Goal: Information Seeking & Learning: Learn about a topic

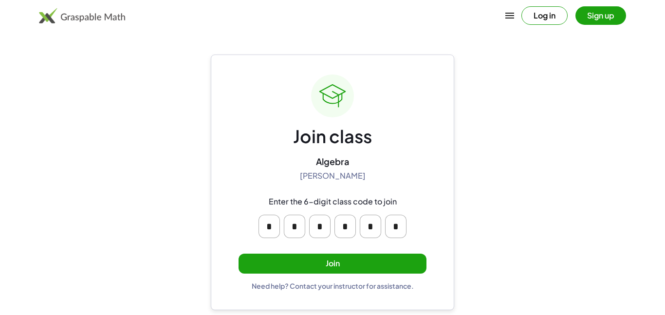
click at [395, 264] on button "Join" at bounding box center [333, 264] width 188 height 20
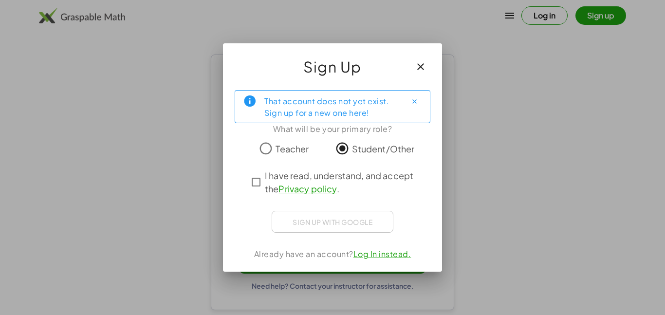
click at [353, 176] on span "I have read, understand, and accept the Privacy policy ." at bounding box center [341, 182] width 153 height 26
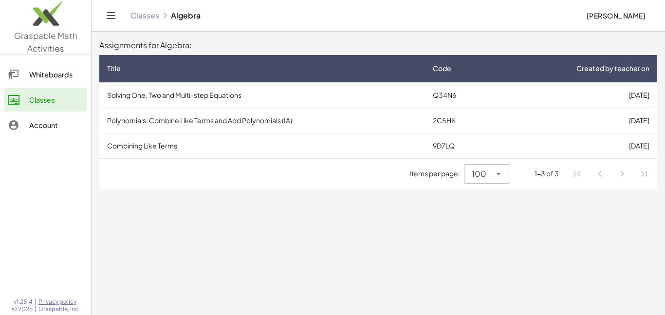
click at [342, 70] on div "Title" at bounding box center [262, 68] width 310 height 10
click at [242, 70] on div "Title" at bounding box center [262, 68] width 310 height 10
click at [166, 97] on td "Solving One, Two and Multi-step Equations" at bounding box center [262, 94] width 326 height 25
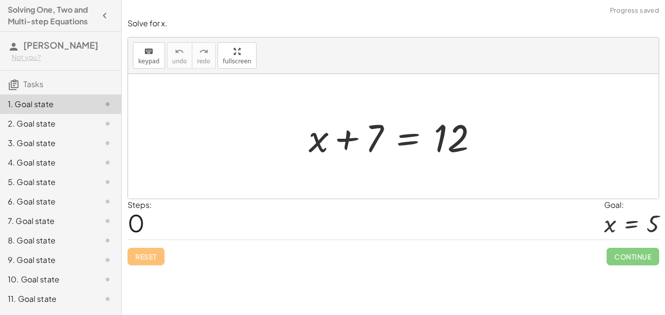
click at [406, 239] on div "Steps: 0 Goal: x = 5" at bounding box center [394, 219] width 532 height 40
click at [320, 141] on div at bounding box center [397, 136] width 186 height 50
click at [365, 138] on div at bounding box center [397, 136] width 186 height 50
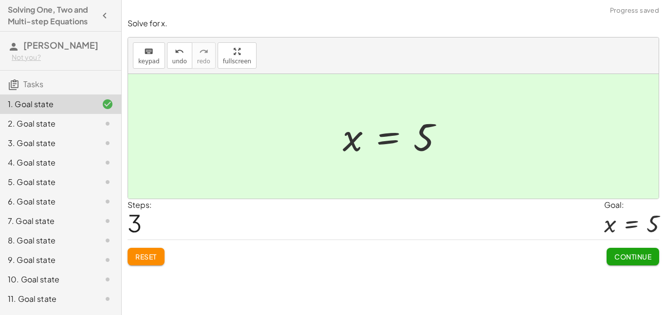
click at [631, 257] on span "Continue" at bounding box center [632, 256] width 37 height 9
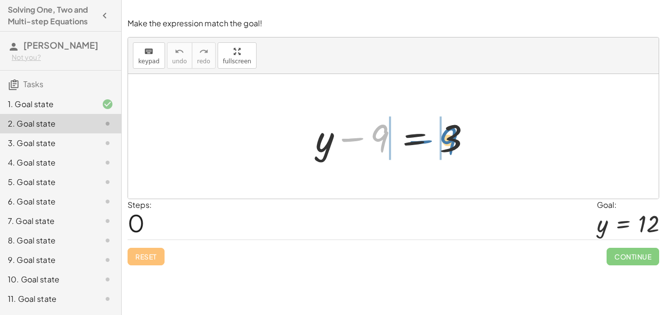
drag, startPoint x: 371, startPoint y: 142, endPoint x: 442, endPoint y: 144, distance: 70.6
click at [442, 144] on div at bounding box center [397, 136] width 173 height 50
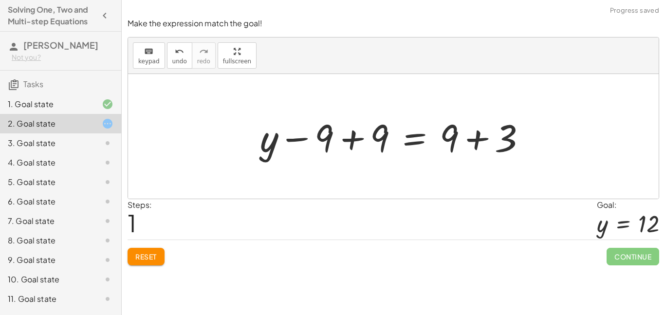
click at [350, 147] on div at bounding box center [397, 136] width 284 height 50
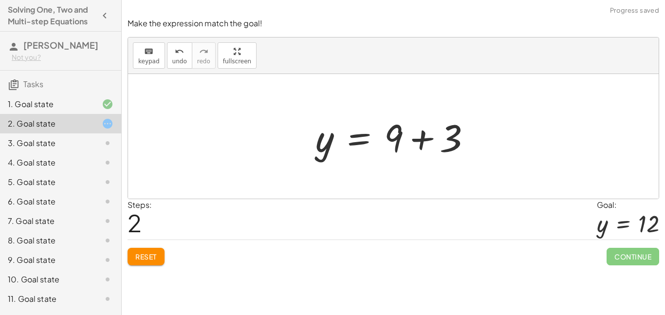
click at [424, 143] on div at bounding box center [397, 136] width 173 height 50
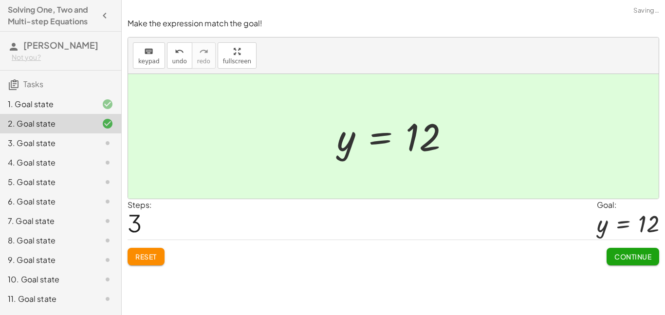
click at [639, 261] on button "Continue" at bounding box center [633, 257] width 53 height 18
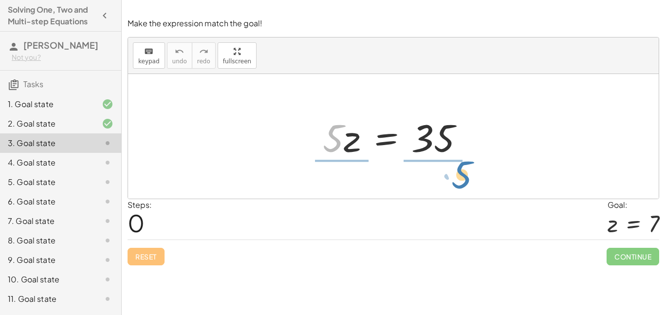
drag, startPoint x: 333, startPoint y: 148, endPoint x: 459, endPoint y: 187, distance: 132.1
click at [459, 187] on div "· 5 · 5 · z = 35" at bounding box center [393, 136] width 531 height 125
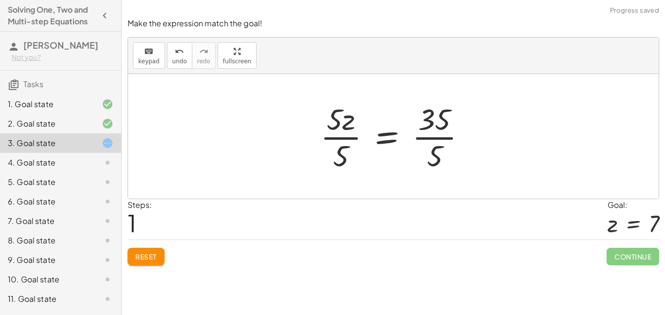
click at [350, 145] on div at bounding box center [397, 136] width 164 height 75
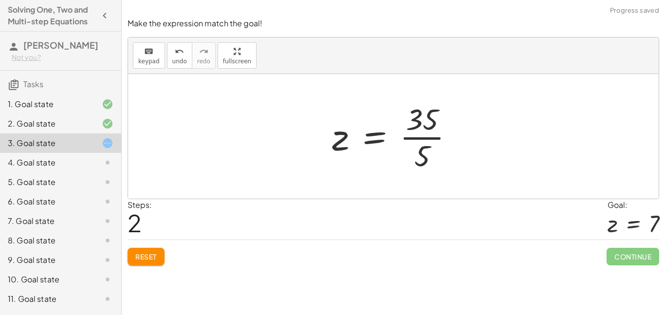
click at [418, 134] on div at bounding box center [397, 136] width 140 height 75
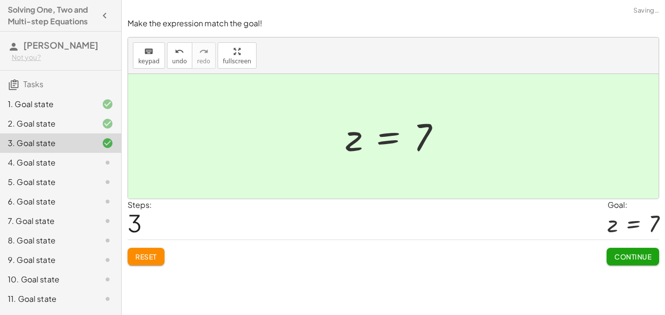
click at [633, 254] on span "Continue" at bounding box center [632, 256] width 37 height 9
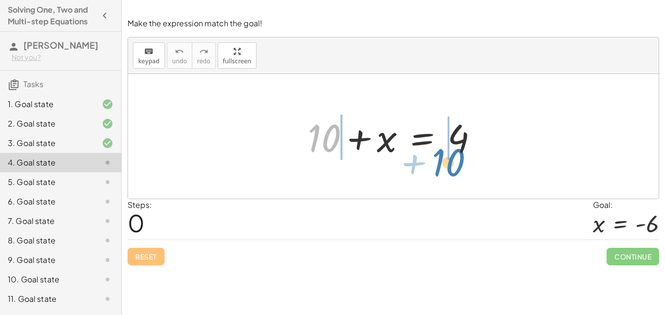
drag, startPoint x: 326, startPoint y: 140, endPoint x: 450, endPoint y: 164, distance: 126.5
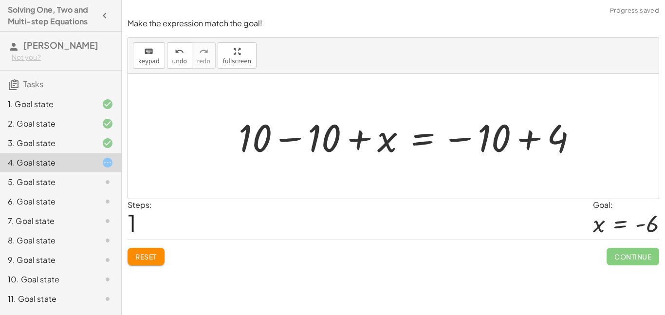
click at [296, 139] on div at bounding box center [412, 136] width 356 height 50
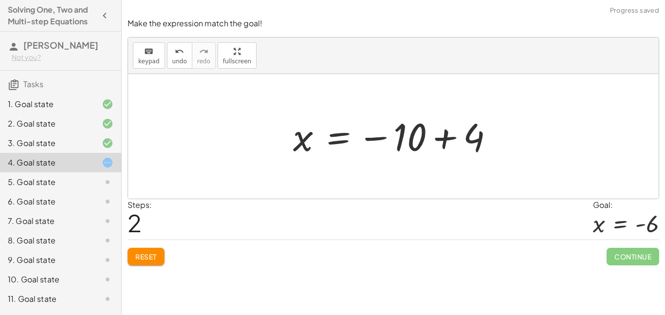
click at [450, 137] on div at bounding box center [397, 136] width 218 height 48
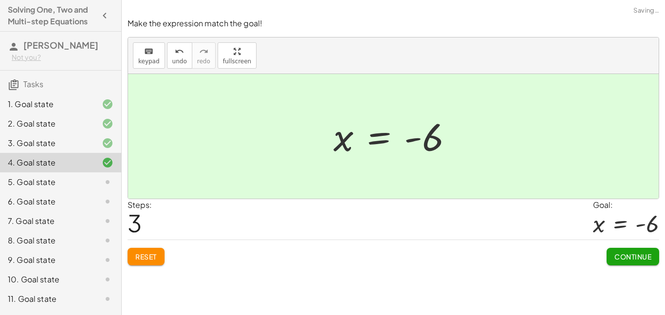
click at [629, 255] on span "Continue" at bounding box center [632, 256] width 37 height 9
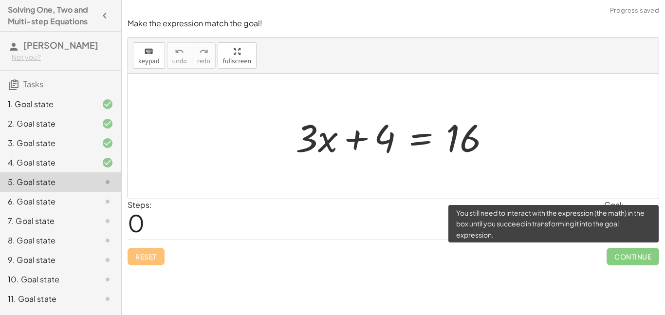
scroll to position [37, 0]
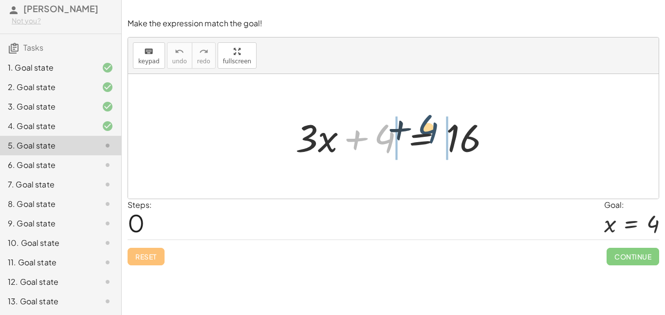
drag, startPoint x: 381, startPoint y: 143, endPoint x: 439, endPoint y: 143, distance: 57.4
click at [439, 143] on div at bounding box center [397, 136] width 213 height 50
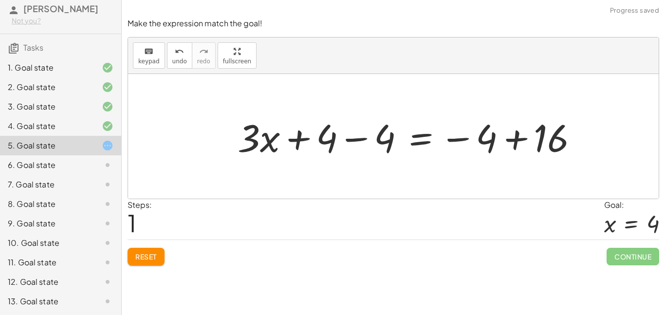
click at [359, 138] on div at bounding box center [412, 136] width 358 height 50
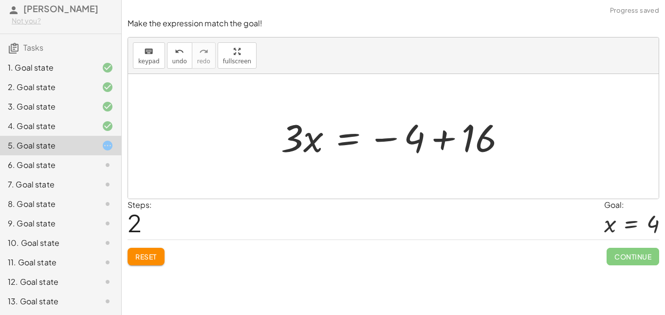
click at [437, 141] on div at bounding box center [397, 136] width 242 height 50
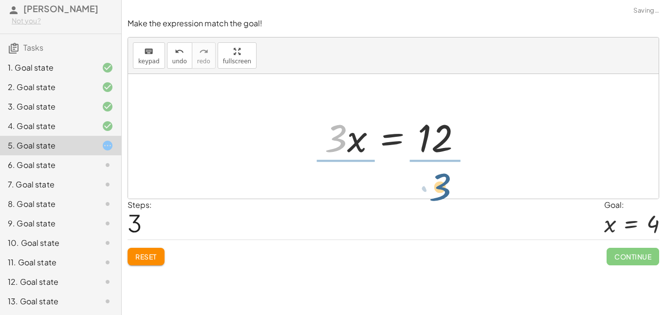
drag, startPoint x: 325, startPoint y: 136, endPoint x: 431, endPoint y: 185, distance: 116.8
click at [431, 185] on div "+ · 3 · x + 4 = 16 + · 3 · x + 4 − 4 = − 4 + 16 + · 3 · x + 0 = − 4 + 16 · 3 · …" at bounding box center [393, 136] width 531 height 125
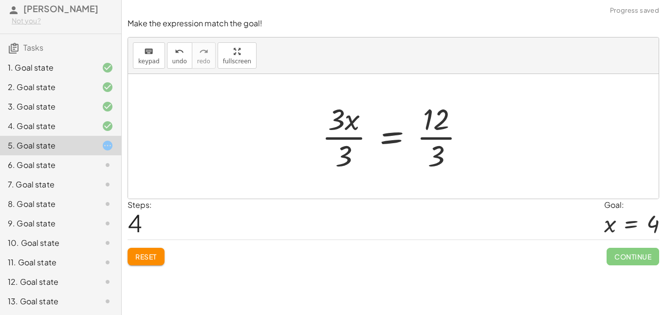
click at [355, 153] on div at bounding box center [397, 136] width 161 height 75
click at [427, 147] on div at bounding box center [409, 136] width 136 height 75
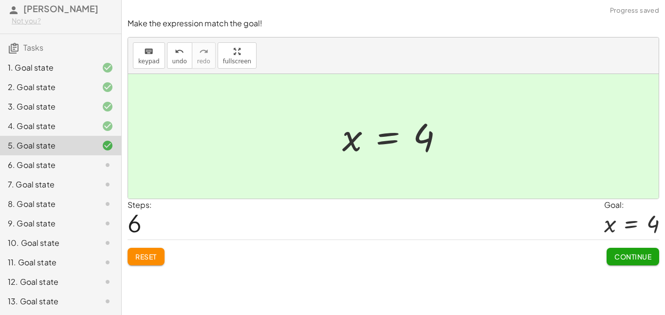
click at [635, 260] on span "Continue" at bounding box center [632, 256] width 37 height 9
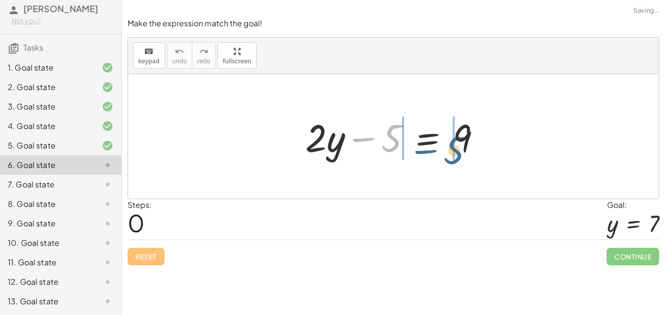
drag, startPoint x: 400, startPoint y: 129, endPoint x: 467, endPoint y: 143, distance: 68.1
click at [467, 143] on div at bounding box center [396, 136] width 193 height 50
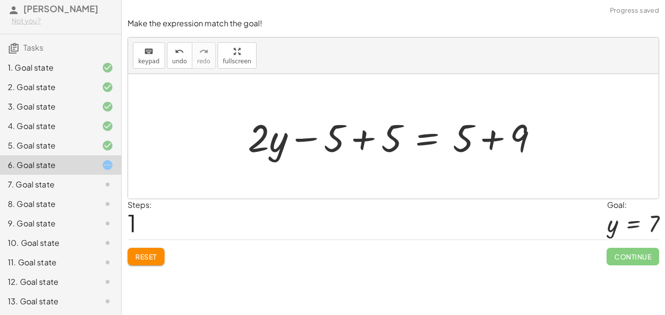
click at [365, 139] on div at bounding box center [397, 136] width 308 height 50
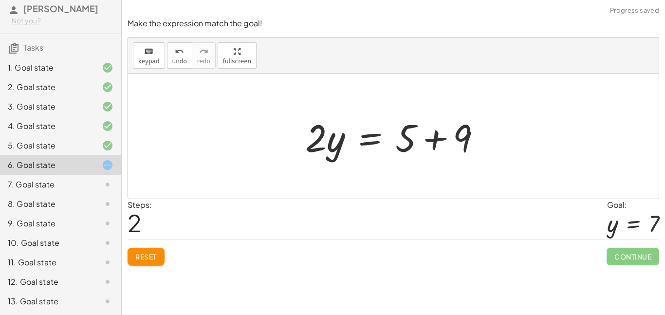
click at [431, 143] on div at bounding box center [396, 136] width 193 height 50
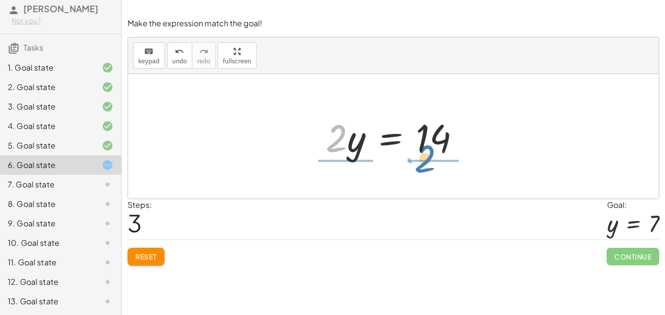
drag, startPoint x: 342, startPoint y: 133, endPoint x: 434, endPoint y: 156, distance: 94.7
click at [434, 156] on div at bounding box center [397, 136] width 152 height 50
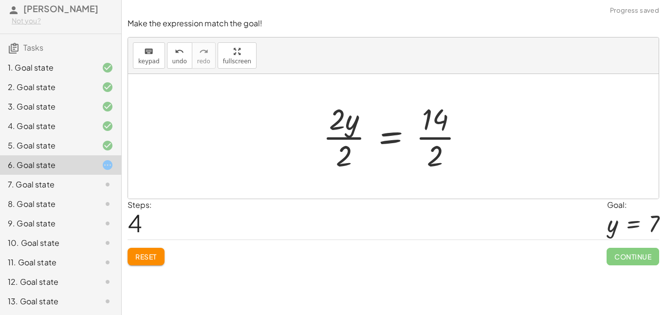
click at [338, 155] on div at bounding box center [397, 136] width 159 height 75
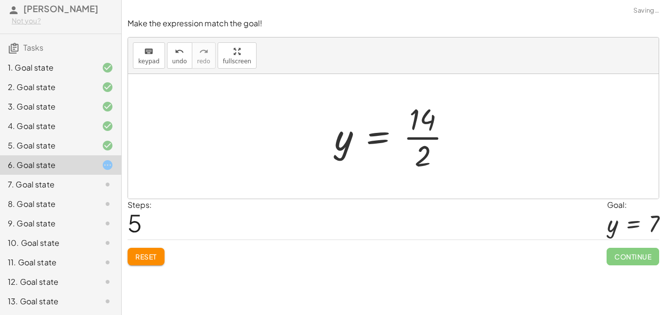
click at [425, 148] on div at bounding box center [397, 136] width 134 height 75
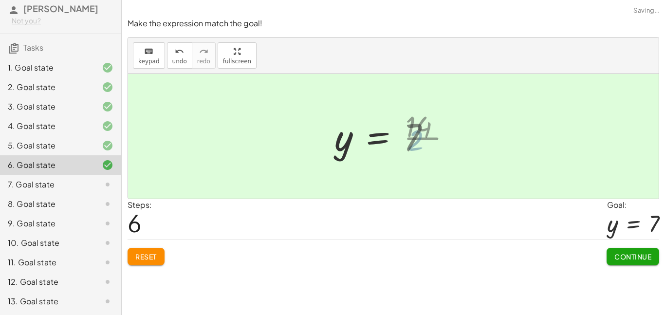
click at [425, 147] on div at bounding box center [386, 136] width 113 height 48
click at [630, 254] on span "Continue" at bounding box center [632, 256] width 37 height 9
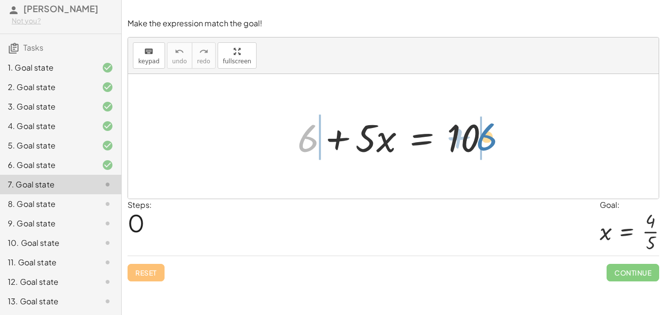
drag, startPoint x: 313, startPoint y: 147, endPoint x: 488, endPoint y: 147, distance: 175.3
click at [488, 147] on div at bounding box center [397, 136] width 209 height 50
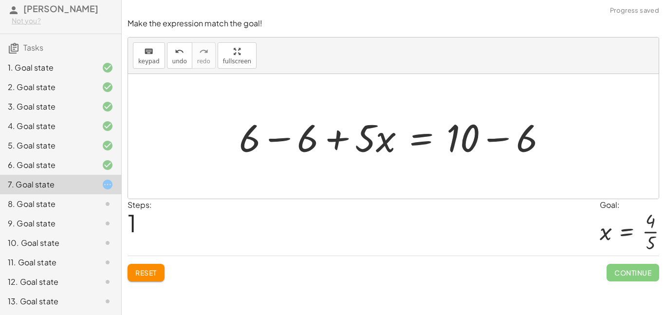
click at [284, 138] on div at bounding box center [396, 136] width 325 height 50
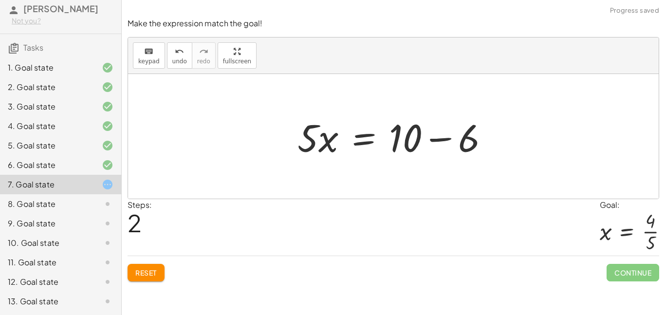
click at [438, 137] on div at bounding box center [397, 136] width 209 height 50
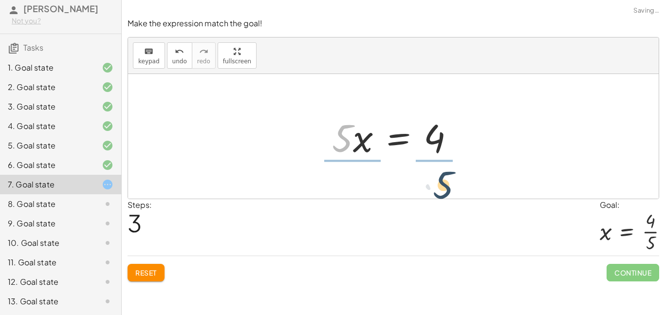
drag, startPoint x: 344, startPoint y: 143, endPoint x: 450, endPoint y: 189, distance: 116.2
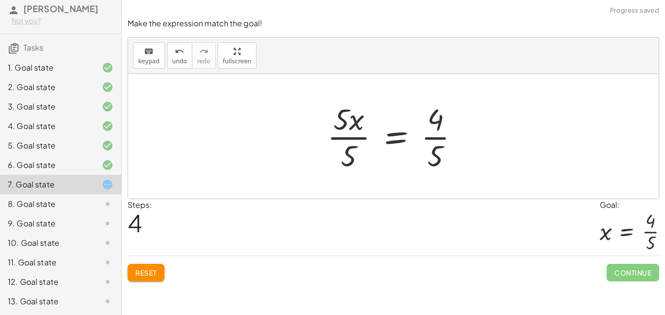
click at [350, 142] on div at bounding box center [396, 136] width 149 height 75
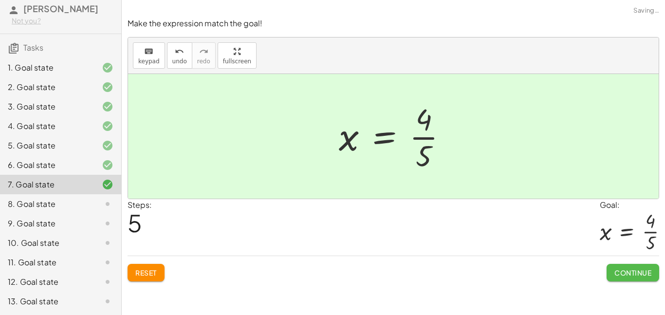
click at [628, 277] on button "Continue" at bounding box center [633, 273] width 53 height 18
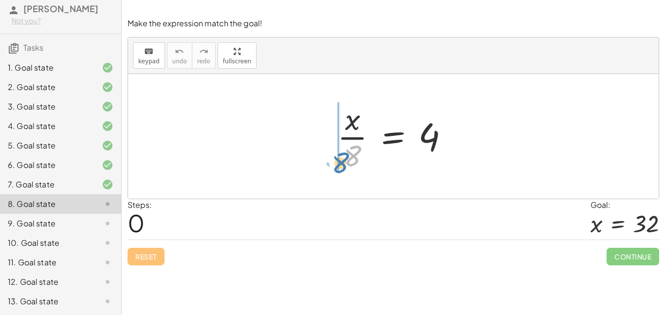
drag, startPoint x: 357, startPoint y: 148, endPoint x: 343, endPoint y: 154, distance: 14.6
click at [343, 154] on div at bounding box center [396, 136] width 129 height 75
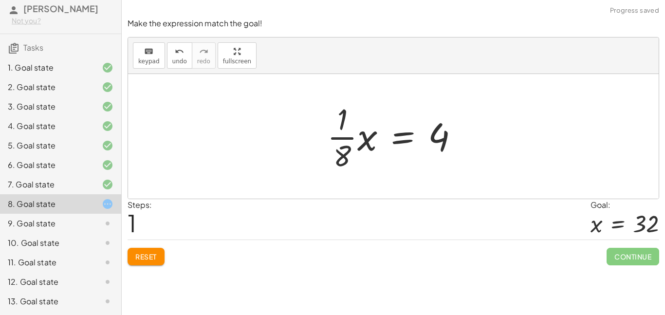
click at [144, 262] on button "Reset" at bounding box center [146, 257] width 37 height 18
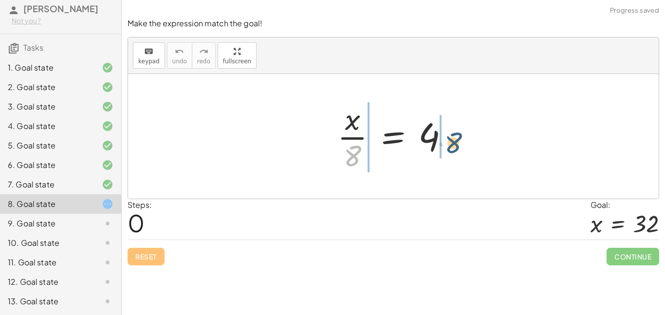
drag, startPoint x: 351, startPoint y: 162, endPoint x: 453, endPoint y: 148, distance: 102.7
click at [453, 148] on div at bounding box center [396, 136] width 129 height 75
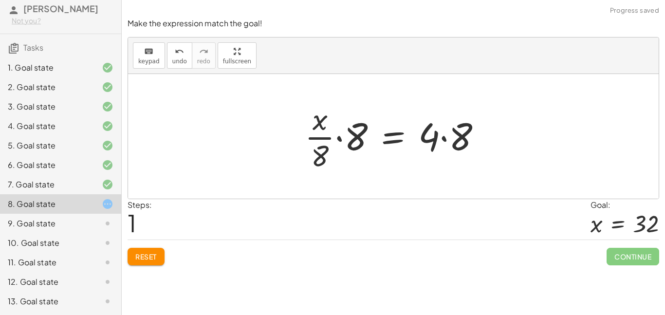
click at [446, 138] on div at bounding box center [397, 136] width 194 height 75
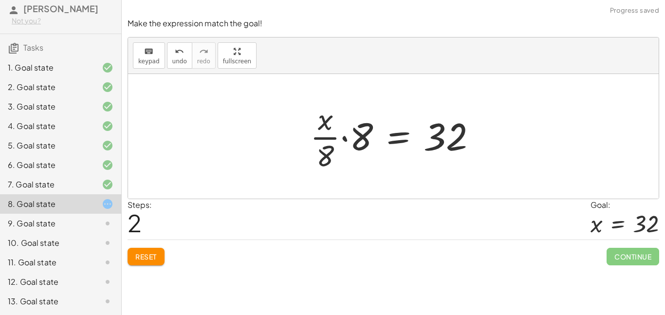
click at [344, 137] on div at bounding box center [397, 136] width 184 height 75
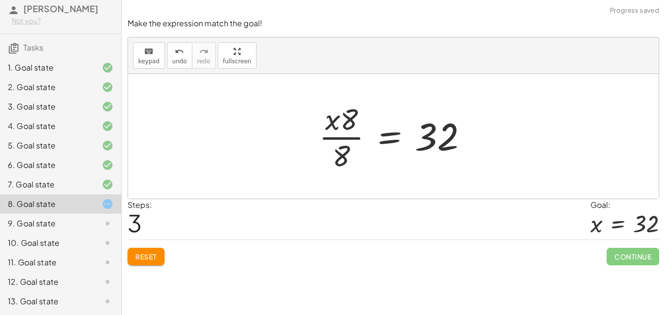
click at [336, 145] on div at bounding box center [397, 136] width 166 height 75
click at [333, 139] on div at bounding box center [397, 136] width 166 height 75
drag, startPoint x: 352, startPoint y: 124, endPoint x: 383, endPoint y: 146, distance: 37.3
click at [383, 146] on div at bounding box center [397, 136] width 166 height 75
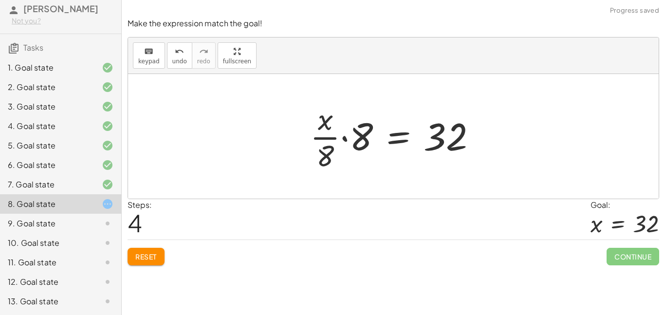
click at [318, 140] on div at bounding box center [397, 136] width 184 height 75
click at [348, 138] on div at bounding box center [397, 136] width 184 height 75
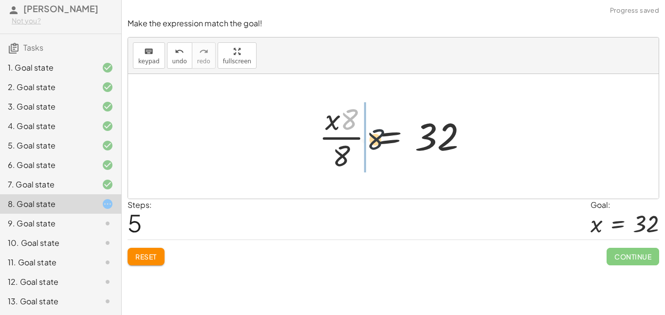
drag, startPoint x: 348, startPoint y: 124, endPoint x: 378, endPoint y: 148, distance: 37.8
click at [378, 148] on div at bounding box center [397, 136] width 166 height 75
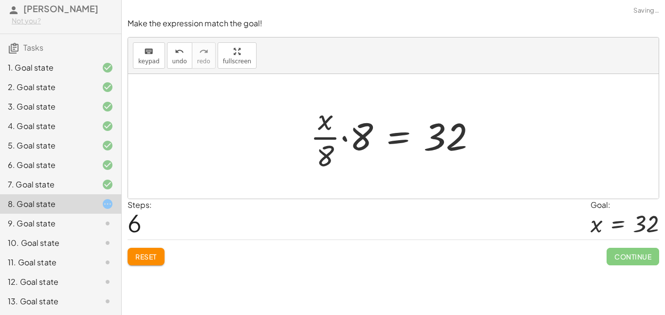
click at [332, 137] on div at bounding box center [397, 136] width 184 height 75
click at [141, 258] on span "Reset" at bounding box center [145, 256] width 21 height 9
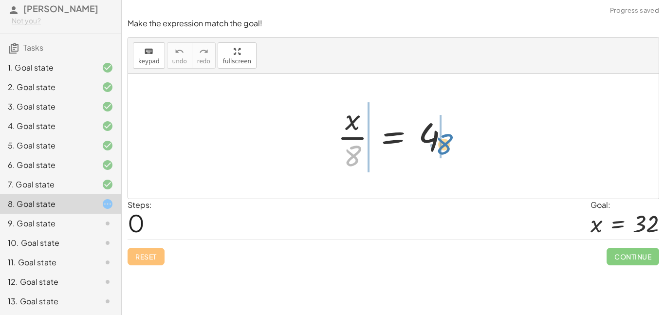
drag, startPoint x: 357, startPoint y: 156, endPoint x: 452, endPoint y: 140, distance: 95.8
click at [452, 140] on div at bounding box center [396, 136] width 129 height 75
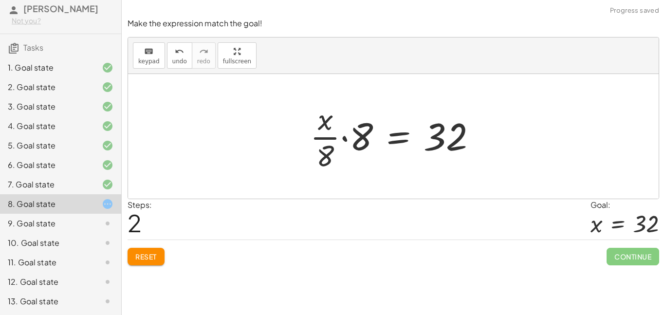
click at [343, 139] on div at bounding box center [397, 136] width 184 height 75
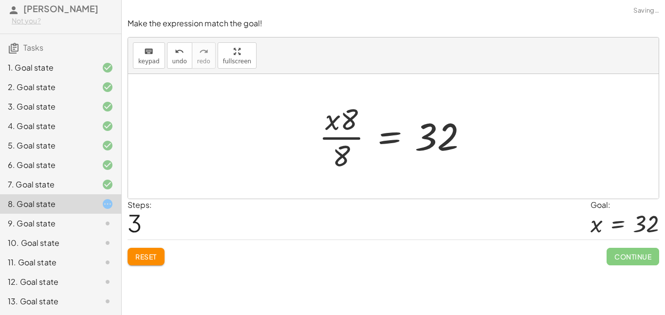
click at [350, 123] on div at bounding box center [397, 136] width 166 height 75
click at [352, 136] on div at bounding box center [397, 136] width 166 height 75
click at [147, 263] on button "Reset" at bounding box center [146, 257] width 37 height 18
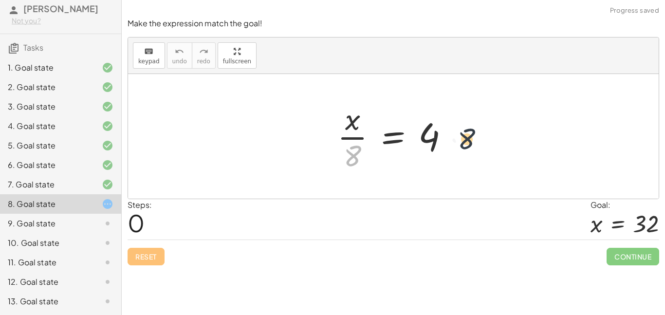
drag, startPoint x: 347, startPoint y: 157, endPoint x: 465, endPoint y: 137, distance: 120.4
drag, startPoint x: 360, startPoint y: 153, endPoint x: 467, endPoint y: 148, distance: 107.2
click at [467, 148] on div "· 8 · x · 8 = 4" at bounding box center [393, 136] width 531 height 125
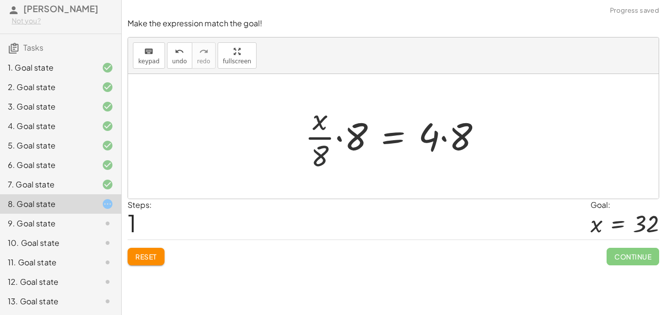
click at [319, 160] on div at bounding box center [397, 136] width 194 height 75
click at [340, 141] on div at bounding box center [397, 136] width 194 height 75
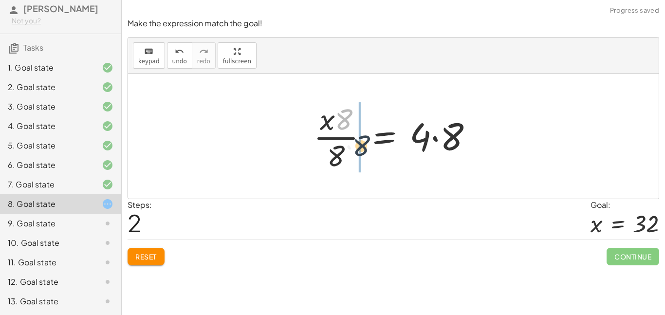
drag, startPoint x: 345, startPoint y: 115, endPoint x: 364, endPoint y: 144, distance: 34.4
click at [364, 144] on div at bounding box center [397, 136] width 177 height 75
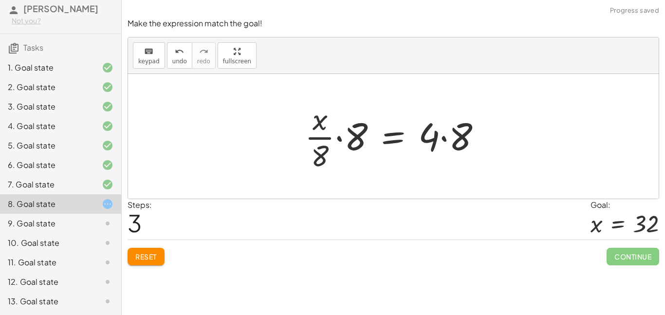
click at [313, 154] on div at bounding box center [397, 136] width 194 height 75
click at [316, 157] on div at bounding box center [397, 136] width 194 height 75
click at [318, 125] on div at bounding box center [397, 136] width 194 height 75
click at [311, 135] on div at bounding box center [397, 136] width 194 height 75
click at [323, 139] on div at bounding box center [397, 136] width 194 height 75
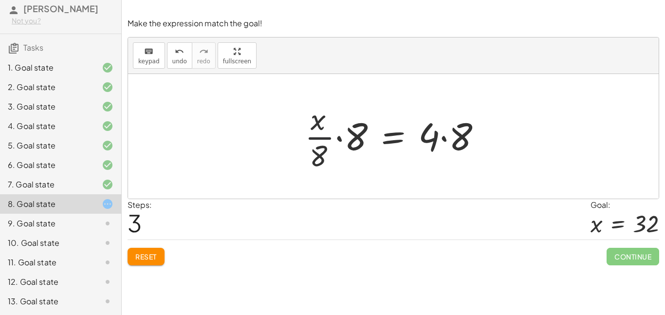
click at [323, 139] on div at bounding box center [397, 136] width 194 height 75
click at [324, 139] on div at bounding box center [397, 136] width 194 height 75
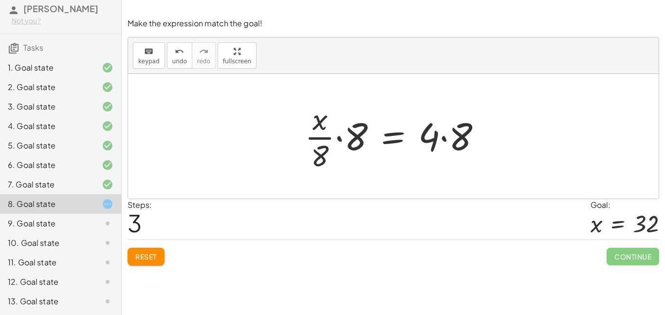
click at [341, 138] on div at bounding box center [397, 136] width 194 height 75
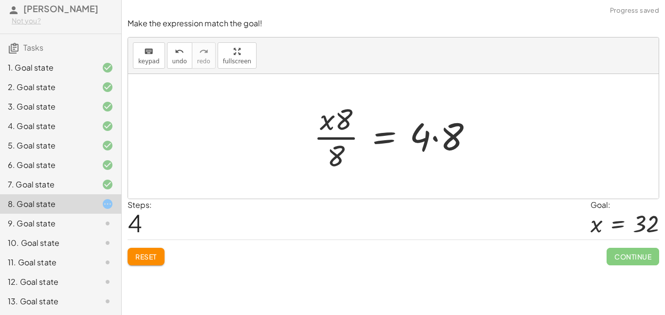
click at [437, 139] on div at bounding box center [397, 136] width 177 height 75
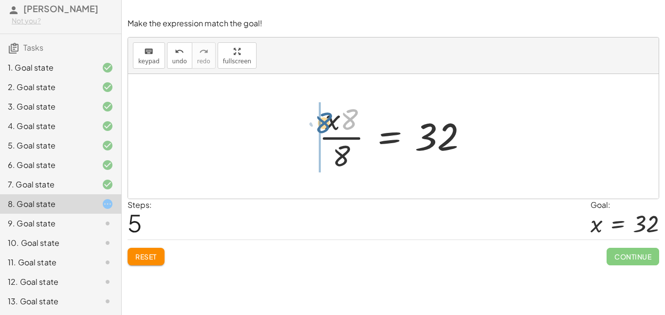
drag, startPoint x: 348, startPoint y: 128, endPoint x: 321, endPoint y: 131, distance: 26.6
click at [321, 131] on div at bounding box center [397, 136] width 166 height 75
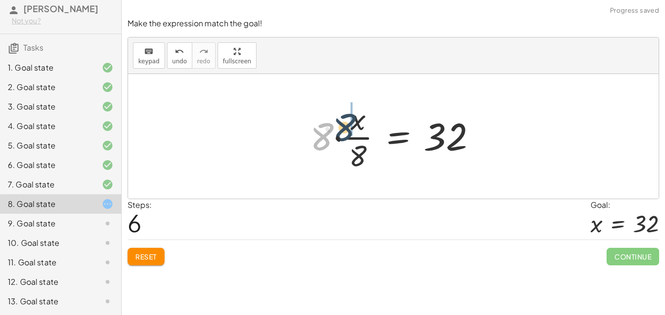
drag, startPoint x: 321, startPoint y: 131, endPoint x: 344, endPoint y: 119, distance: 25.7
click at [344, 119] on div at bounding box center [397, 136] width 184 height 75
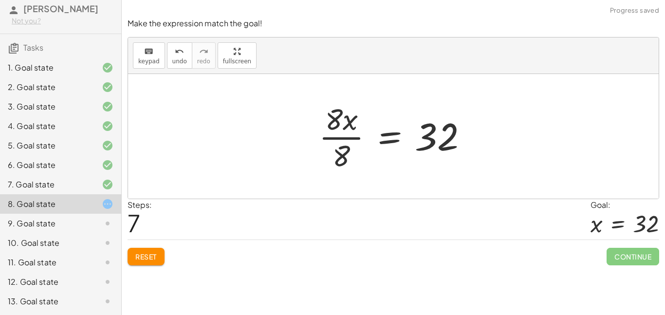
click at [357, 134] on div at bounding box center [397, 136] width 166 height 75
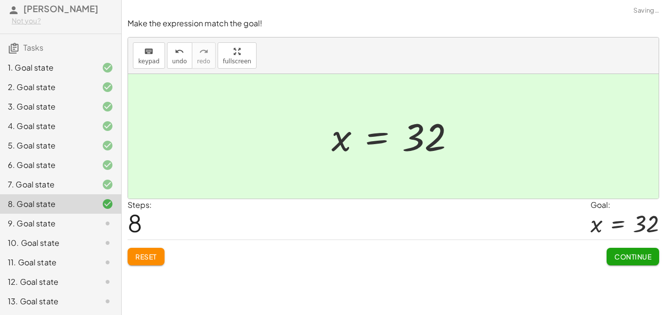
click at [623, 253] on span "Continue" at bounding box center [632, 256] width 37 height 9
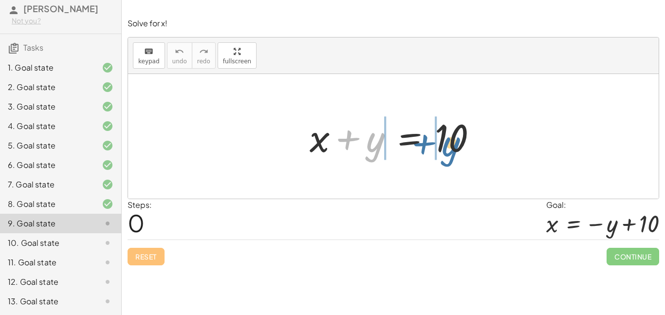
drag, startPoint x: 369, startPoint y: 144, endPoint x: 444, endPoint y: 148, distance: 76.1
click at [444, 148] on div at bounding box center [397, 136] width 185 height 50
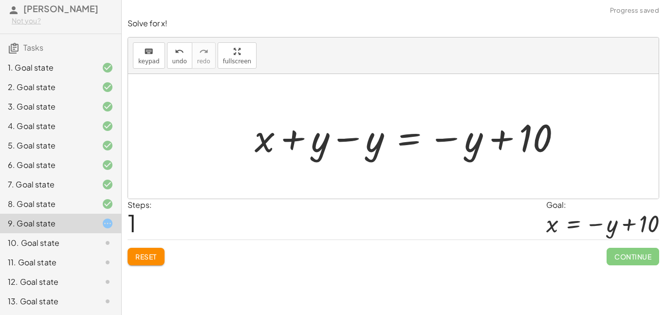
click at [354, 138] on div at bounding box center [412, 136] width 324 height 50
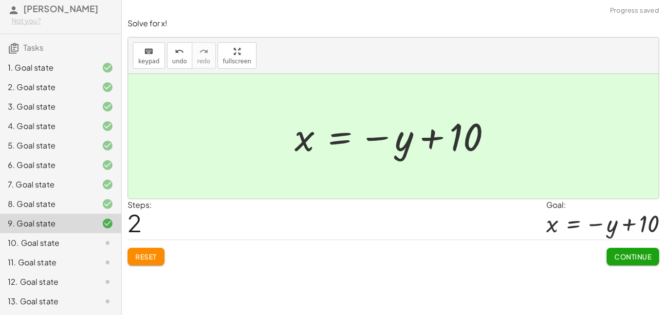
click at [633, 261] on button "Continue" at bounding box center [633, 257] width 53 height 18
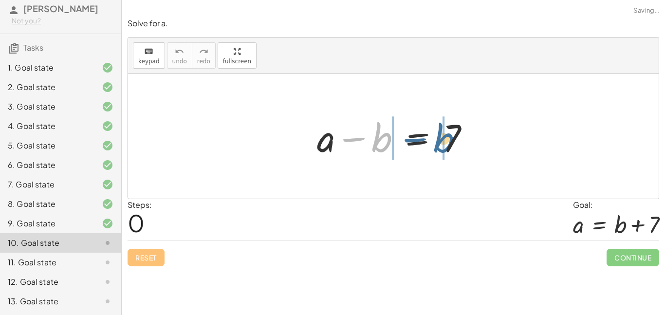
drag, startPoint x: 375, startPoint y: 140, endPoint x: 438, endPoint y: 141, distance: 62.8
click at [438, 141] on div at bounding box center [397, 136] width 170 height 50
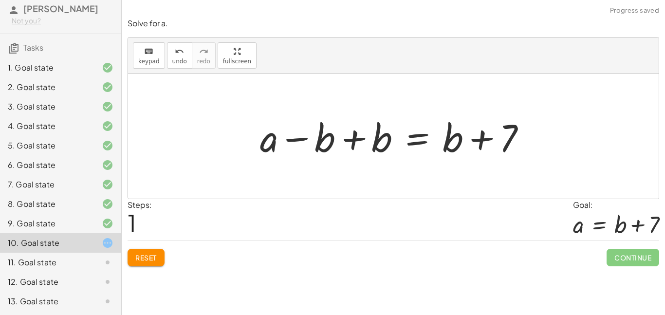
click at [357, 139] on div at bounding box center [397, 136] width 284 height 50
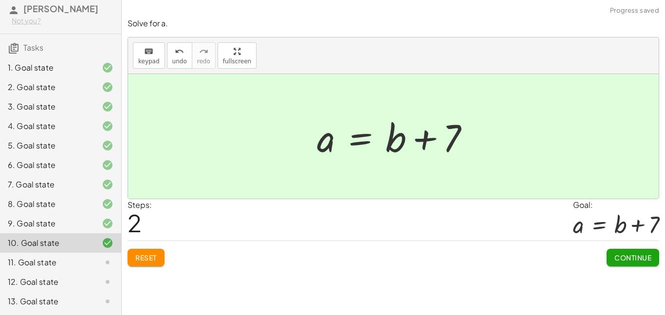
click at [629, 259] on span "Continue" at bounding box center [632, 257] width 37 height 9
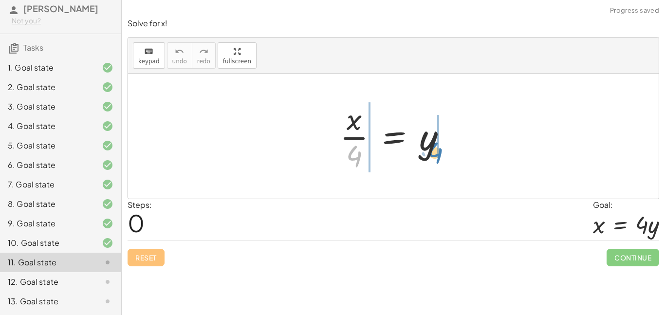
drag, startPoint x: 355, startPoint y: 148, endPoint x: 440, endPoint y: 141, distance: 85.1
click at [440, 141] on div at bounding box center [397, 136] width 124 height 75
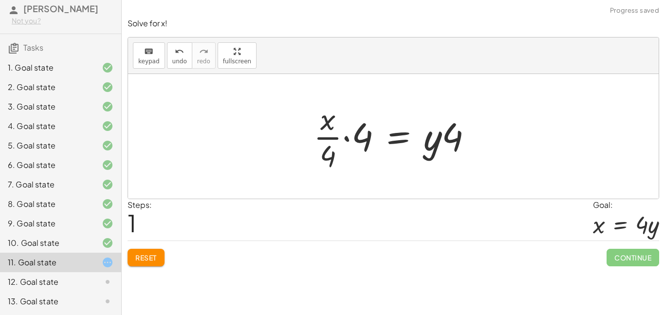
click at [326, 135] on div at bounding box center [397, 136] width 177 height 75
click at [361, 139] on div at bounding box center [397, 136] width 177 height 75
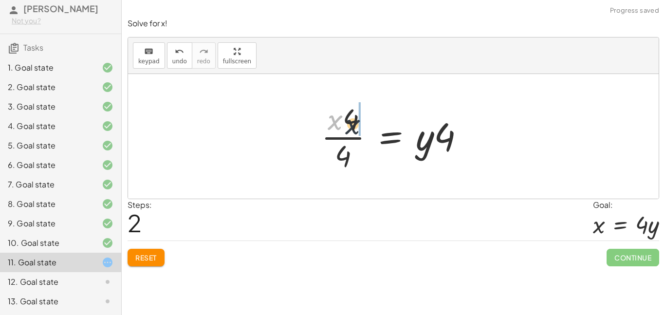
drag, startPoint x: 339, startPoint y: 120, endPoint x: 359, endPoint y: 125, distance: 20.1
click at [352, 143] on div at bounding box center [396, 136] width 161 height 75
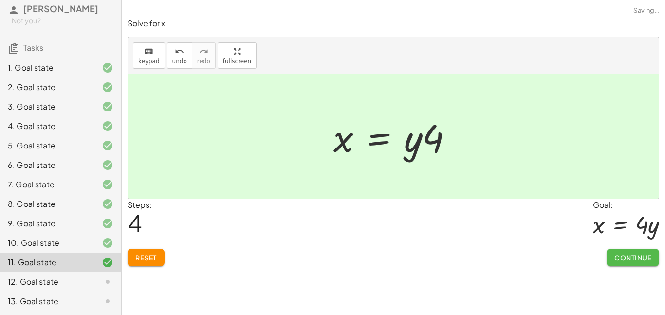
click at [621, 256] on span "Continue" at bounding box center [632, 257] width 37 height 9
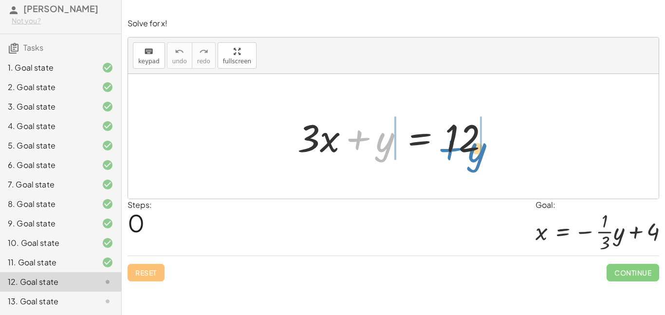
drag, startPoint x: 355, startPoint y: 140, endPoint x: 447, endPoint y: 150, distance: 92.6
click at [447, 150] on div at bounding box center [397, 136] width 209 height 50
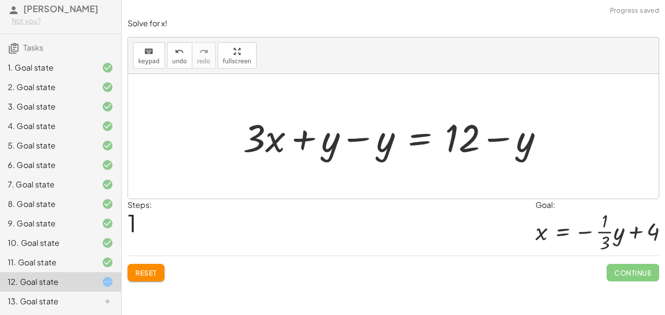
click at [354, 146] on div at bounding box center [397, 136] width 318 height 50
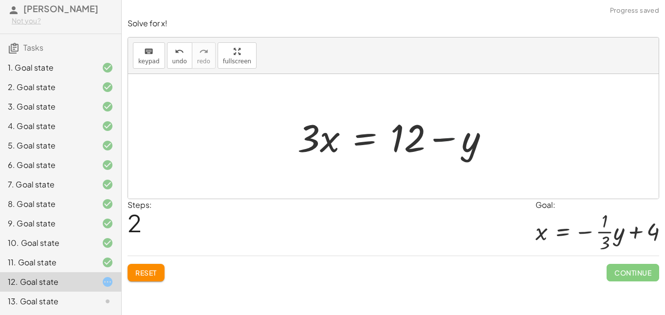
click at [444, 138] on div at bounding box center [397, 136] width 209 height 50
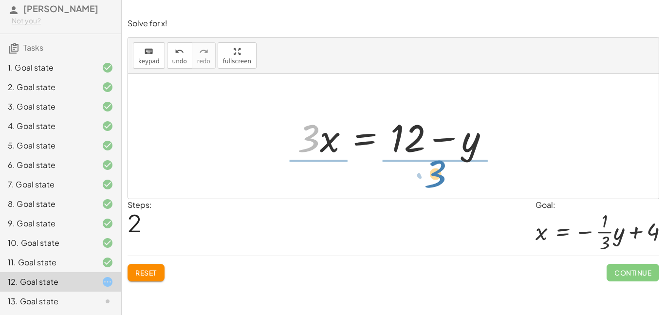
drag, startPoint x: 306, startPoint y: 139, endPoint x: 433, endPoint y: 175, distance: 131.9
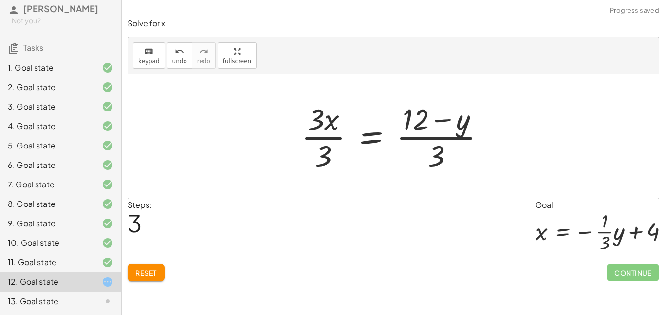
click at [432, 137] on div at bounding box center [397, 136] width 202 height 75
click at [322, 153] on div at bounding box center [397, 136] width 202 height 75
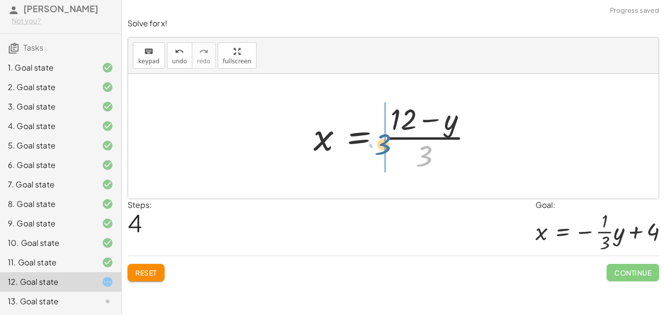
drag, startPoint x: 428, startPoint y: 149, endPoint x: 381, endPoint y: 129, distance: 51.9
click at [381, 129] on div at bounding box center [397, 136] width 177 height 75
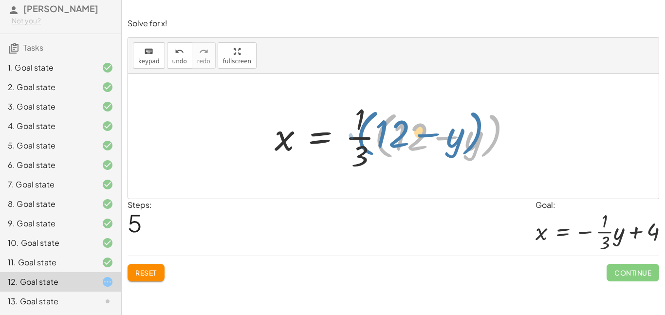
drag, startPoint x: 485, startPoint y: 151, endPoint x: 505, endPoint y: 145, distance: 20.9
click at [505, 145] on div at bounding box center [397, 136] width 255 height 75
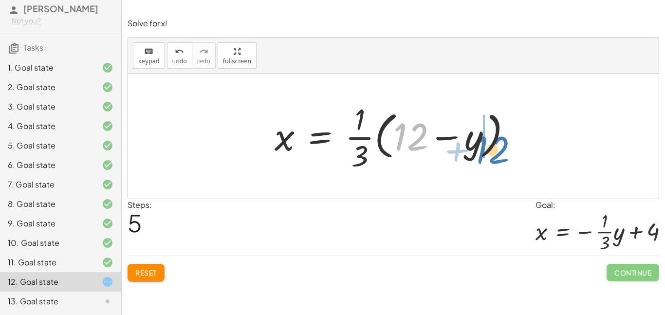
drag, startPoint x: 424, startPoint y: 130, endPoint x: 505, endPoint y: 143, distance: 82.8
click at [505, 143] on div at bounding box center [397, 136] width 255 height 75
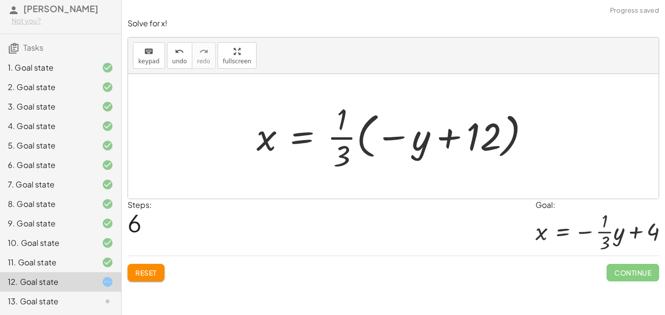
click at [401, 137] on div at bounding box center [397, 136] width 291 height 75
drag, startPoint x: 402, startPoint y: 138, endPoint x: 332, endPoint y: 142, distance: 69.8
click at [332, 142] on div at bounding box center [397, 136] width 291 height 75
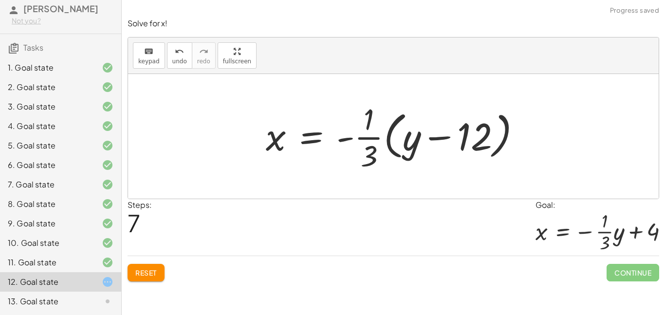
click at [393, 134] on div at bounding box center [397, 136] width 273 height 75
click at [392, 133] on div at bounding box center [397, 136] width 273 height 75
click at [387, 130] on div at bounding box center [397, 136] width 273 height 75
click at [158, 271] on button "Reset" at bounding box center [146, 273] width 37 height 18
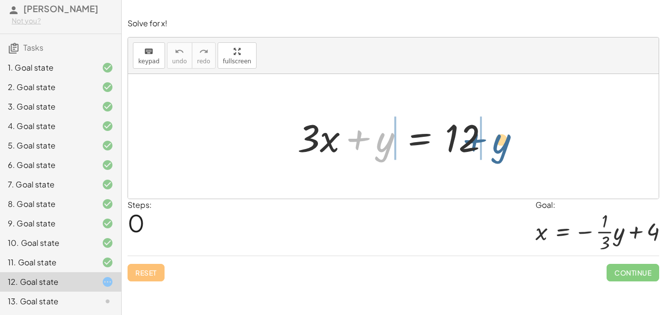
drag, startPoint x: 378, startPoint y: 143, endPoint x: 497, endPoint y: 143, distance: 118.8
click at [497, 143] on div at bounding box center [397, 136] width 209 height 50
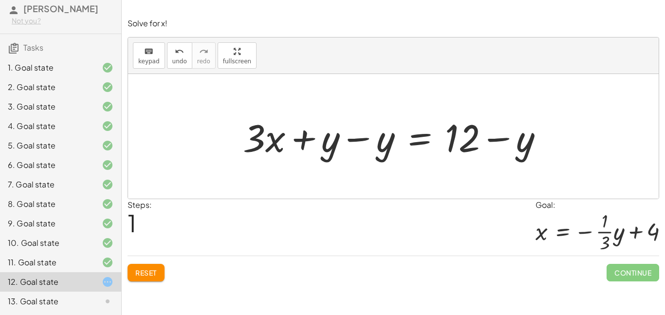
click at [129, 269] on button "Reset" at bounding box center [146, 273] width 37 height 18
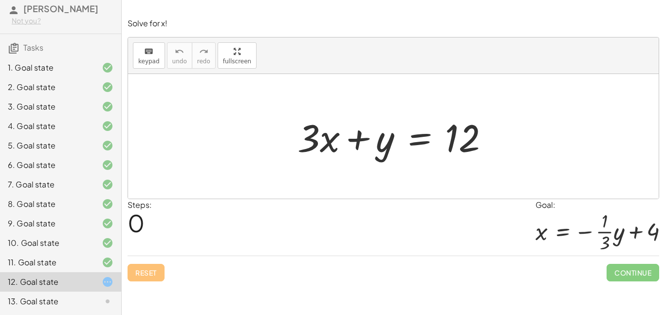
click at [129, 269] on div "Reset Continue" at bounding box center [394, 269] width 532 height 26
drag, startPoint x: 369, startPoint y: 148, endPoint x: 509, endPoint y: 135, distance: 140.3
click at [509, 135] on div "+ y + · 3 · x + y = 12" at bounding box center [393, 136] width 531 height 125
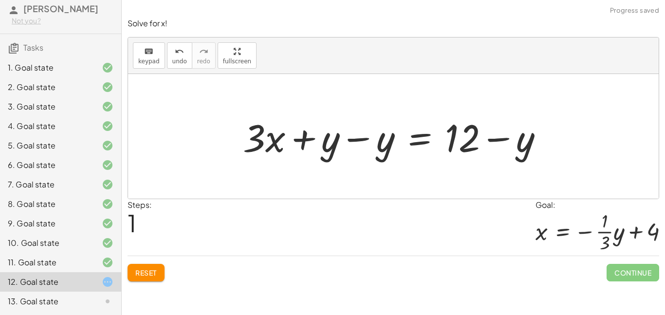
click at [361, 141] on div at bounding box center [397, 136] width 318 height 50
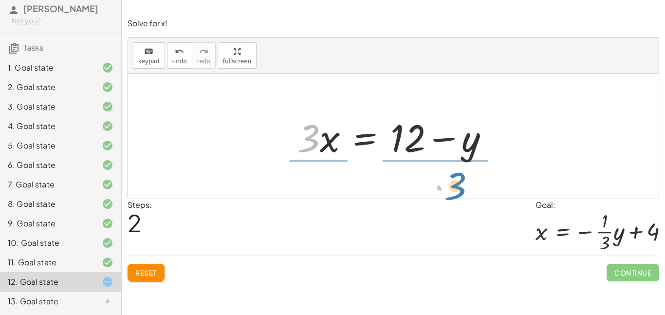
drag, startPoint x: 310, startPoint y: 129, endPoint x: 457, endPoint y: 176, distance: 154.1
click at [457, 176] on div "+ · 3 · x + y = 12 + · 3 · x + y − y = + 12 − y + · 3 · x + 0 = + 12 − y · 3 · …" at bounding box center [393, 136] width 531 height 125
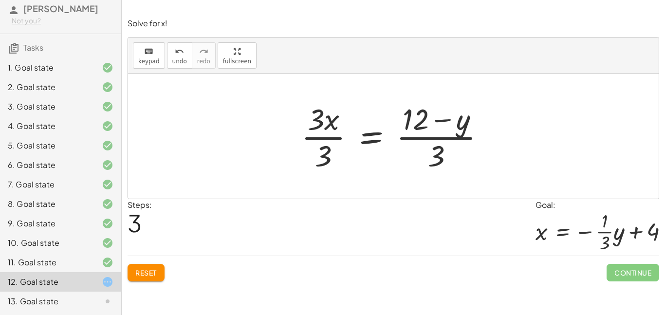
click at [340, 138] on div at bounding box center [397, 136] width 202 height 75
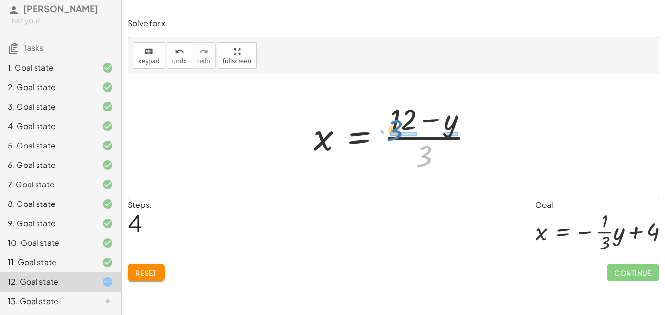
drag, startPoint x: 427, startPoint y: 164, endPoint x: 398, endPoint y: 139, distance: 38.3
click at [398, 139] on div at bounding box center [397, 136] width 177 height 75
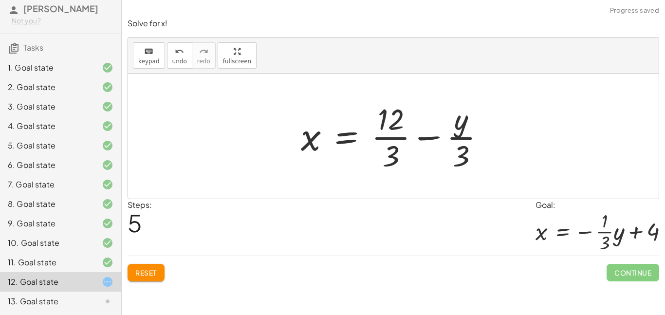
click at [0, 0] on div "Solve for x! keyboard keypad undo undo redo redo fullscreen + · 3 · x + y = 12 …" at bounding box center [0, 0] width 0 height 0
click at [142, 272] on span "Reset" at bounding box center [145, 272] width 21 height 9
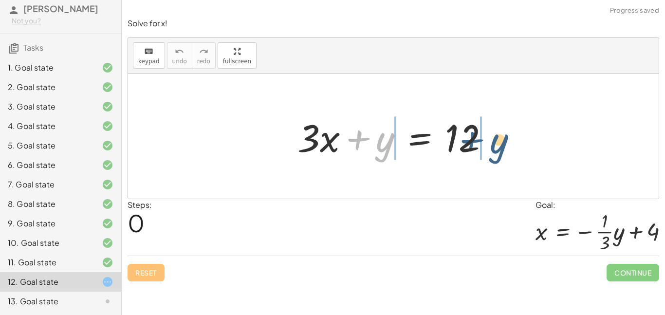
drag, startPoint x: 362, startPoint y: 138, endPoint x: 477, endPoint y: 140, distance: 114.9
click at [477, 140] on div at bounding box center [397, 136] width 209 height 50
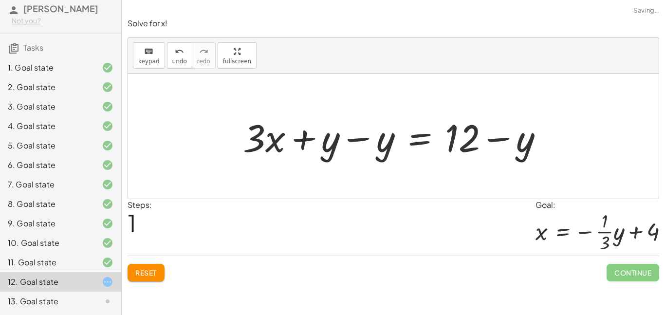
click at [488, 142] on div at bounding box center [397, 136] width 318 height 50
click at [369, 146] on div at bounding box center [397, 136] width 318 height 50
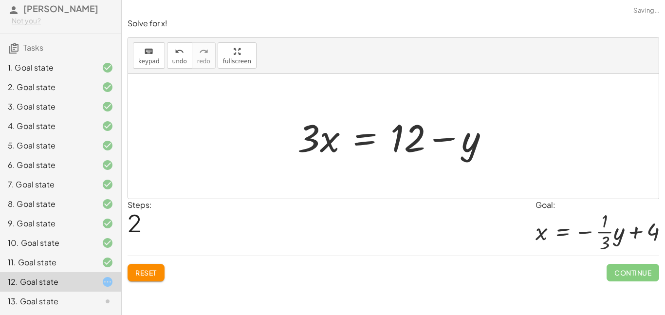
click at [360, 146] on div at bounding box center [397, 136] width 209 height 50
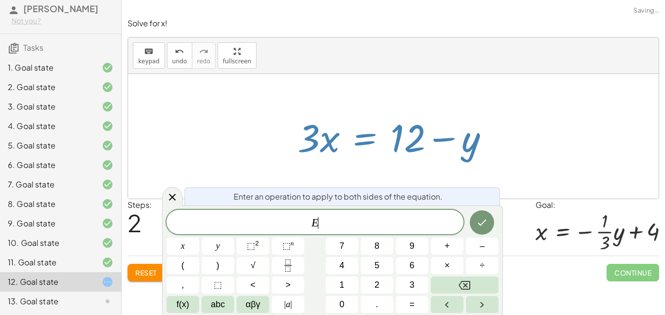
scroll to position [0, 0]
click at [328, 142] on div at bounding box center [397, 136] width 209 height 50
click at [170, 190] on div at bounding box center [172, 196] width 20 height 19
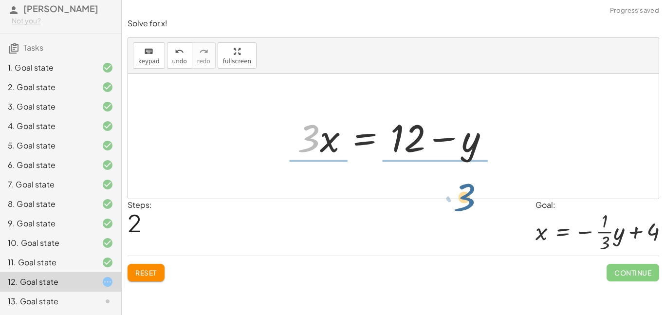
drag, startPoint x: 311, startPoint y: 148, endPoint x: 467, endPoint y: 206, distance: 167.0
click at [0, 0] on div "Solve for x! keyboard keypad undo undo redo redo fullscreen + · 3 · x + y = 12 …" at bounding box center [0, 0] width 0 height 0
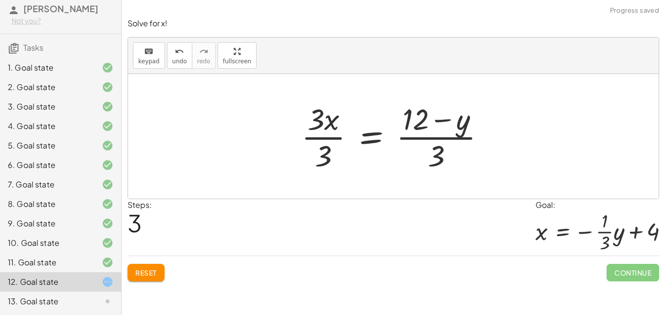
click at [320, 133] on div at bounding box center [397, 136] width 202 height 75
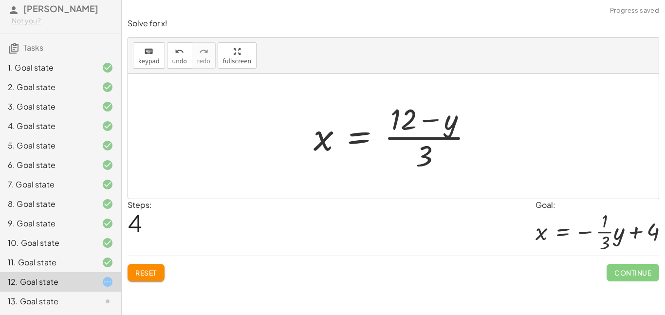
click at [324, 155] on div at bounding box center [397, 136] width 177 height 75
drag, startPoint x: 428, startPoint y: 154, endPoint x: 415, endPoint y: 141, distance: 18.9
click at [415, 141] on div at bounding box center [397, 136] width 177 height 75
drag, startPoint x: 432, startPoint y: 160, endPoint x: 416, endPoint y: 141, distance: 25.2
click at [416, 141] on div at bounding box center [397, 136] width 177 height 75
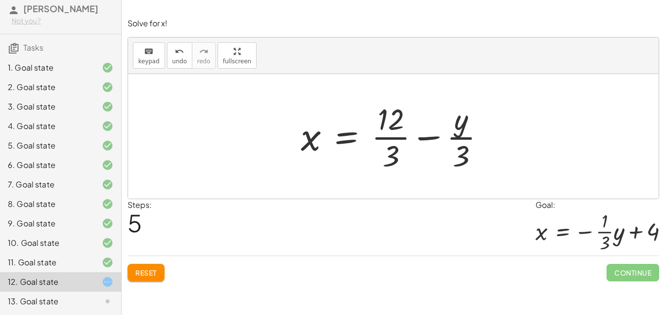
click at [424, 141] on div at bounding box center [397, 136] width 202 height 75
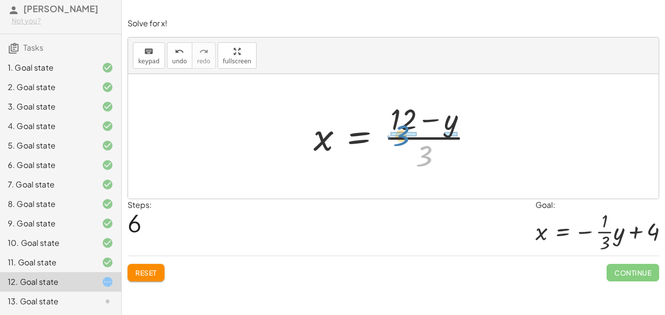
drag, startPoint x: 426, startPoint y: 153, endPoint x: 404, endPoint y: 132, distance: 30.3
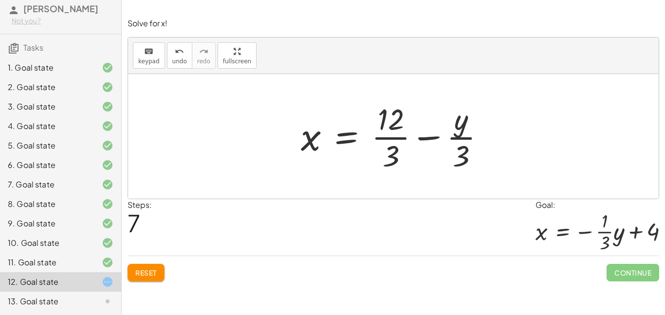
click at [371, 139] on div at bounding box center [397, 136] width 202 height 75
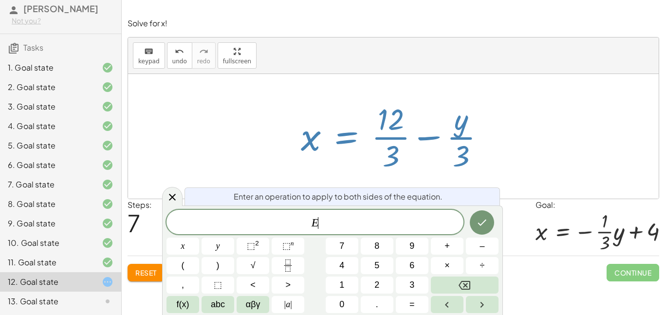
scroll to position [1, 0]
click at [183, 193] on div at bounding box center [393, 136] width 531 height 125
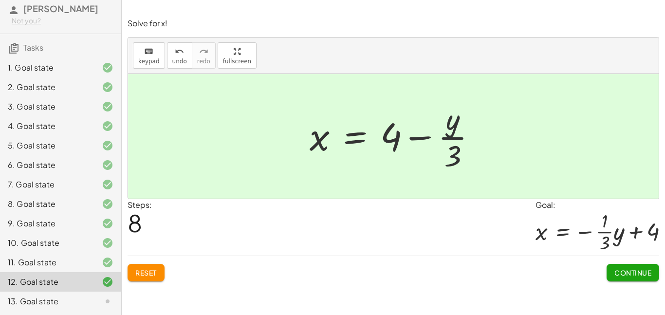
click at [630, 279] on button "Continue" at bounding box center [633, 273] width 53 height 18
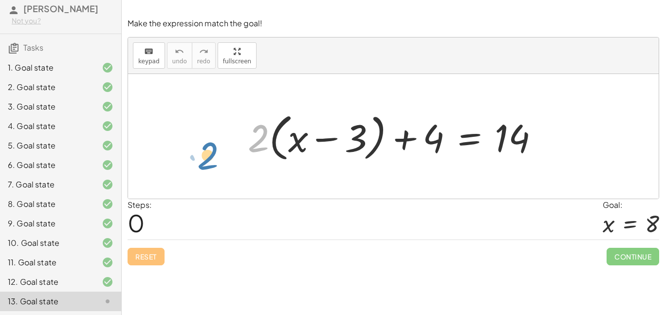
drag, startPoint x: 264, startPoint y: 138, endPoint x: 216, endPoint y: 155, distance: 51.6
click at [216, 155] on div "· 2 + · ( + x − 3 ) + · 2 · ( + x − 3 ) + 4 = 14" at bounding box center [393, 136] width 531 height 125
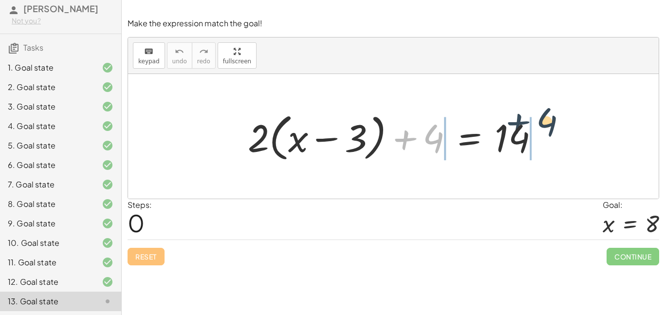
drag, startPoint x: 402, startPoint y: 142, endPoint x: 526, endPoint y: 133, distance: 124.9
click at [526, 133] on div at bounding box center [397, 137] width 309 height 56
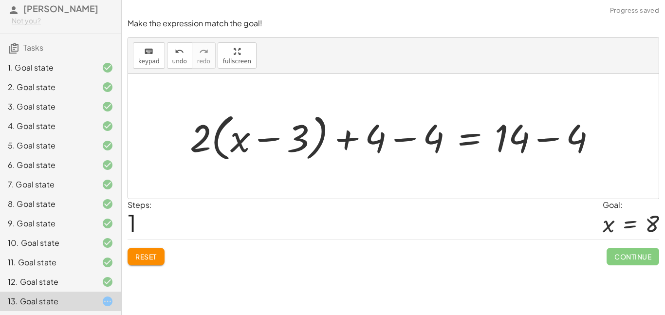
click at [404, 137] on div at bounding box center [397, 137] width 424 height 56
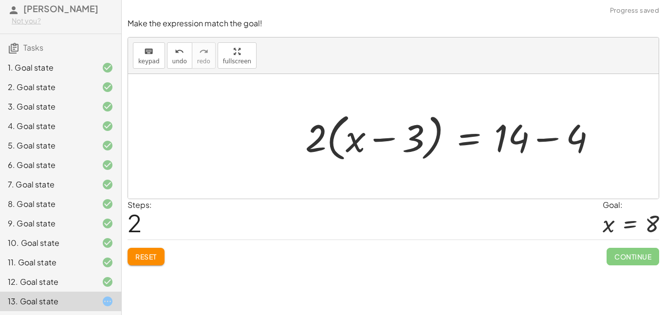
click at [540, 146] on div at bounding box center [454, 137] width 309 height 56
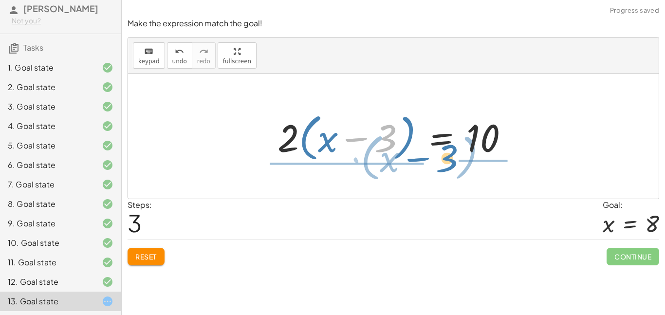
drag, startPoint x: 348, startPoint y: 139, endPoint x: 409, endPoint y: 159, distance: 65.0
click at [409, 159] on div at bounding box center [397, 137] width 249 height 56
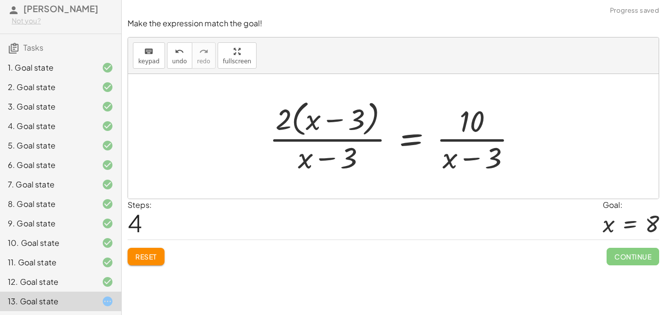
click at [344, 158] on div at bounding box center [396, 135] width 265 height 79
click at [141, 270] on div "Make the expression match the goal! keyboard keypad undo undo redo redo fullscr…" at bounding box center [393, 141] width 543 height 259
click at [154, 262] on button "Reset" at bounding box center [146, 257] width 37 height 18
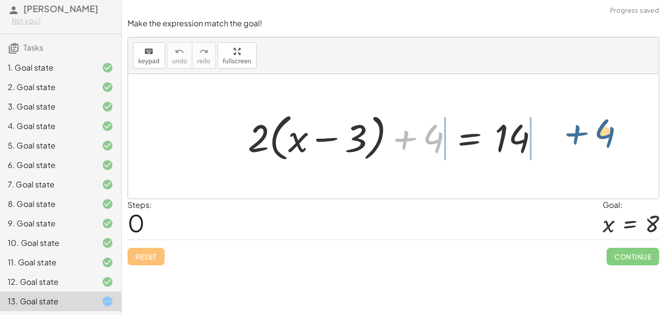
drag, startPoint x: 406, startPoint y: 146, endPoint x: 578, endPoint y: 140, distance: 171.5
click at [578, 140] on div "+ 4 + · 2 · ( + x − 3 ) + 4 = 14" at bounding box center [393, 136] width 531 height 125
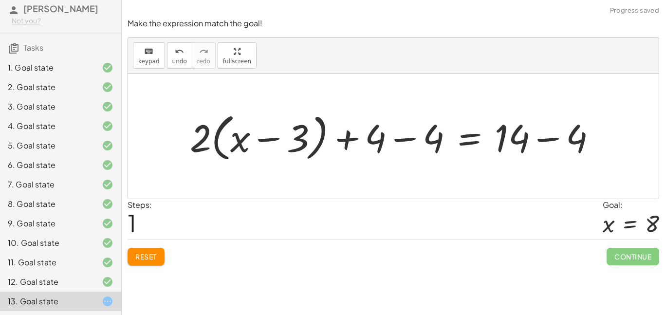
click at [402, 141] on div at bounding box center [397, 137] width 424 height 56
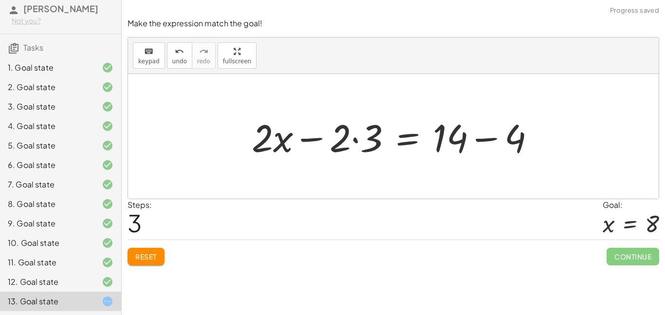
click at [353, 141] on div at bounding box center [397, 136] width 301 height 50
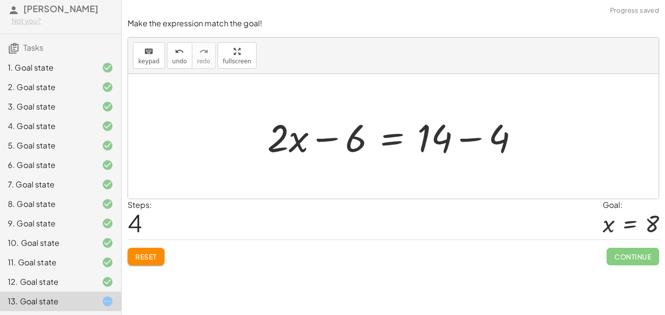
click at [331, 142] on div at bounding box center [397, 136] width 270 height 50
click at [328, 138] on div at bounding box center [397, 136] width 270 height 50
click at [462, 138] on div at bounding box center [397, 136] width 270 height 50
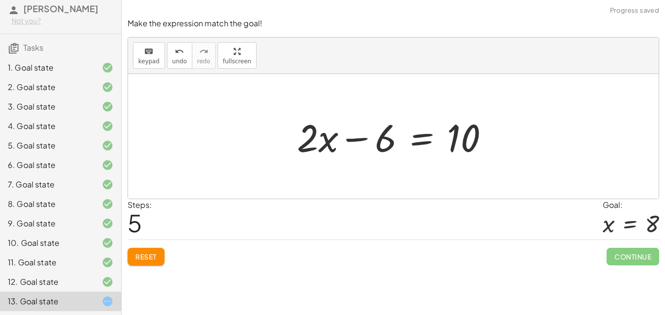
click at [348, 138] on div at bounding box center [397, 136] width 210 height 50
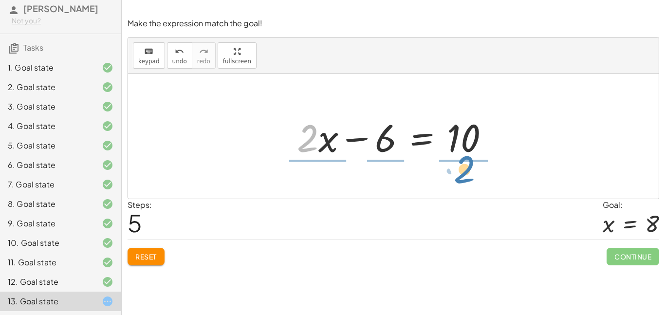
drag, startPoint x: 308, startPoint y: 141, endPoint x: 465, endPoint y: 172, distance: 160.2
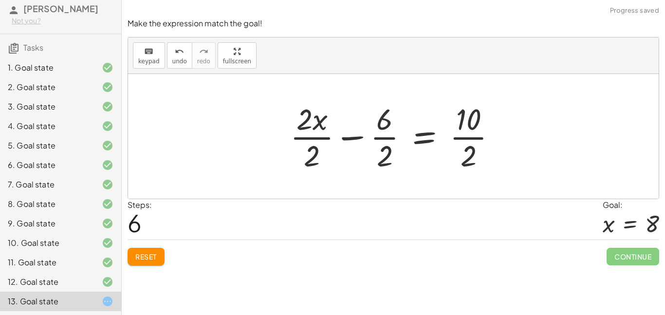
click at [350, 143] on div at bounding box center [396, 136] width 223 height 75
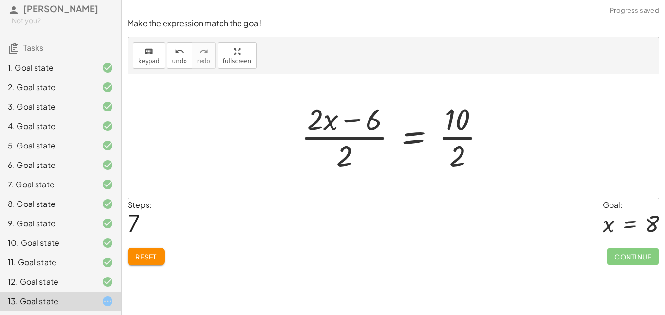
click at [357, 140] on div at bounding box center [397, 136] width 202 height 75
click at [162, 256] on button "Reset" at bounding box center [146, 257] width 37 height 18
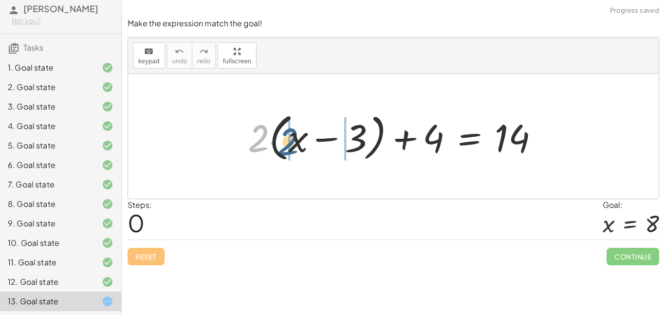
drag, startPoint x: 295, startPoint y: 144, endPoint x: 290, endPoint y: 144, distance: 5.8
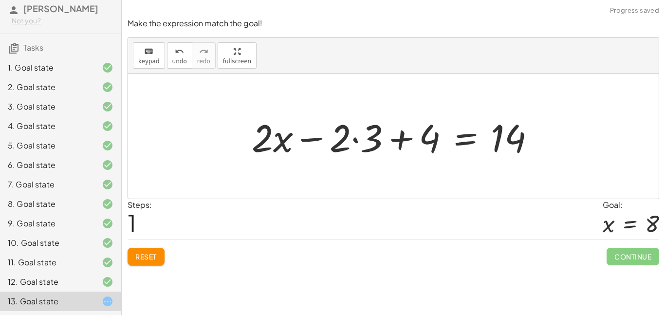
click at [312, 139] on div at bounding box center [397, 136] width 301 height 50
click at [352, 143] on div at bounding box center [397, 136] width 301 height 50
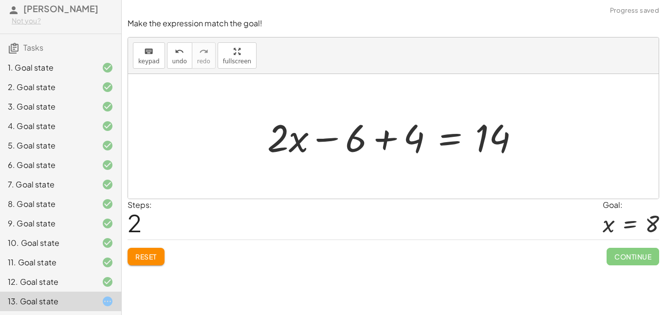
click at [389, 145] on div at bounding box center [397, 136] width 270 height 50
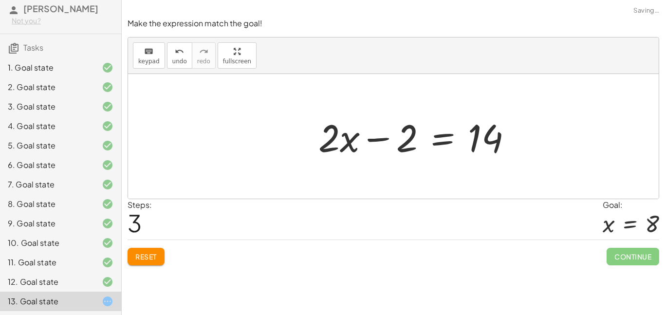
click at [382, 139] on div at bounding box center [419, 136] width 211 height 50
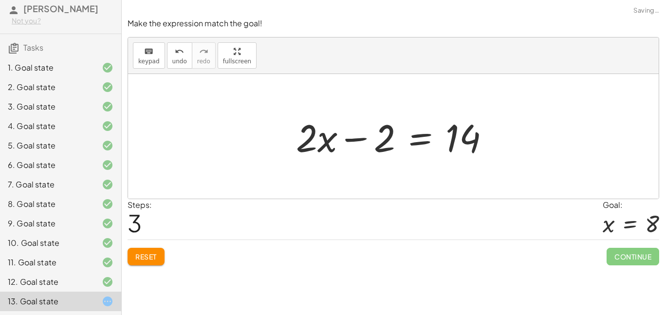
click at [362, 140] on div at bounding box center [396, 136] width 211 height 50
drag, startPoint x: 380, startPoint y: 141, endPoint x: 476, endPoint y: 155, distance: 97.3
click at [476, 155] on div at bounding box center [396, 136] width 211 height 50
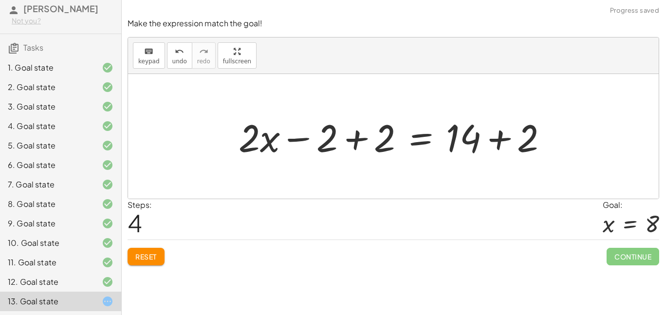
click at [499, 139] on div at bounding box center [397, 136] width 327 height 50
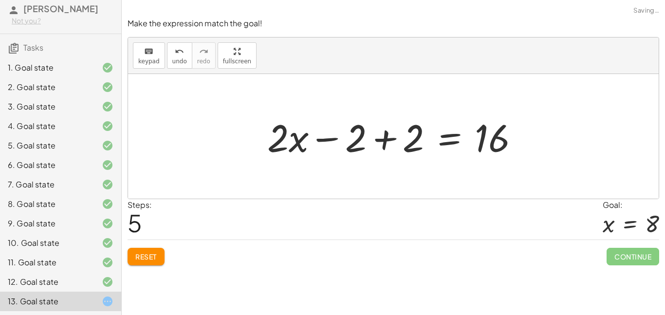
click at [354, 139] on div at bounding box center [396, 136] width 269 height 50
click at [377, 144] on div at bounding box center [396, 136] width 269 height 50
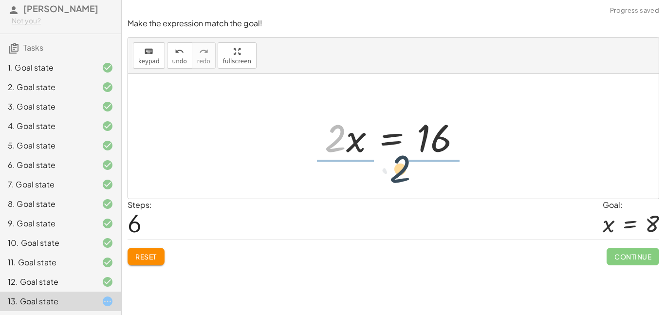
drag, startPoint x: 335, startPoint y: 143, endPoint x: 409, endPoint y: 173, distance: 79.5
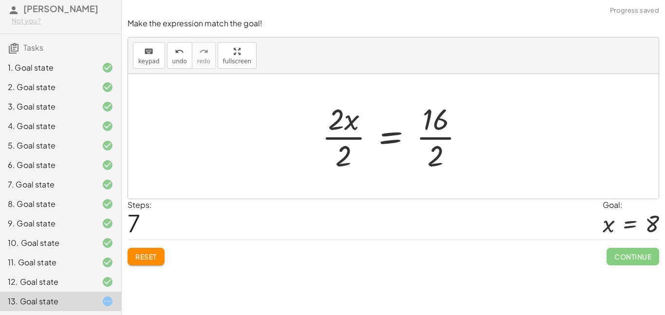
click at [362, 133] on div at bounding box center [397, 136] width 160 height 75
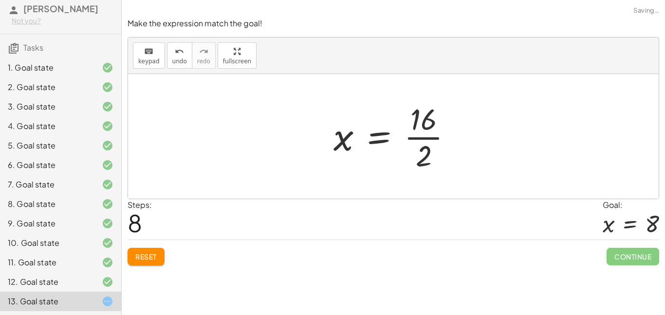
click at [432, 133] on div at bounding box center [397, 136] width 136 height 75
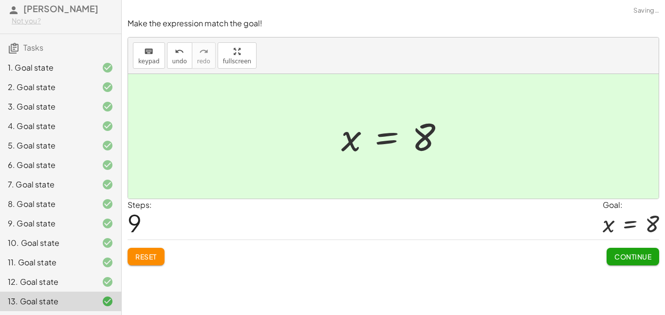
click at [623, 260] on span "Continue" at bounding box center [632, 256] width 37 height 9
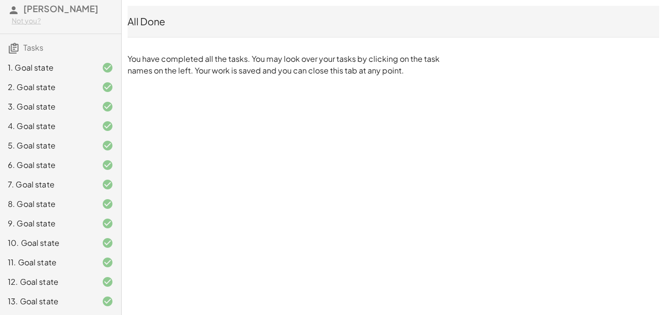
click at [48, 97] on div "1. Goal state" at bounding box center [60, 106] width 121 height 19
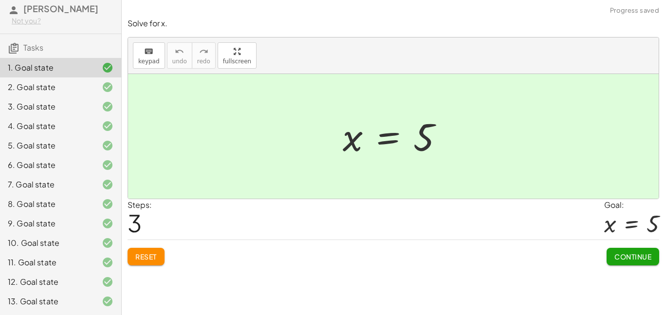
click at [73, 66] on div "1. Goal state" at bounding box center [47, 68] width 78 height 12
click at [94, 97] on div "1. Goal state" at bounding box center [60, 106] width 121 height 19
click at [102, 41] on h3 "Tasks" at bounding box center [60, 44] width 121 height 20
click at [29, 47] on span "Tasks" at bounding box center [33, 47] width 20 height 10
click at [43, 10] on span "[PERSON_NAME]" at bounding box center [60, 8] width 75 height 11
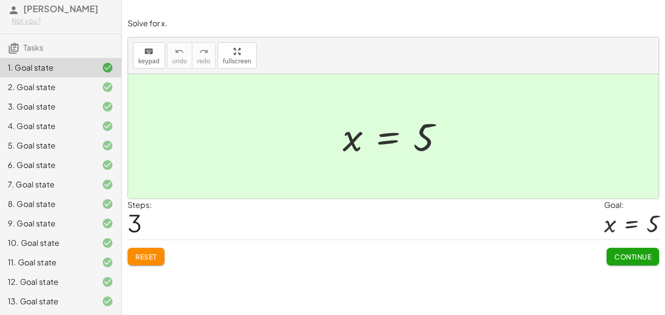
click at [91, 297] on div at bounding box center [99, 301] width 27 height 12
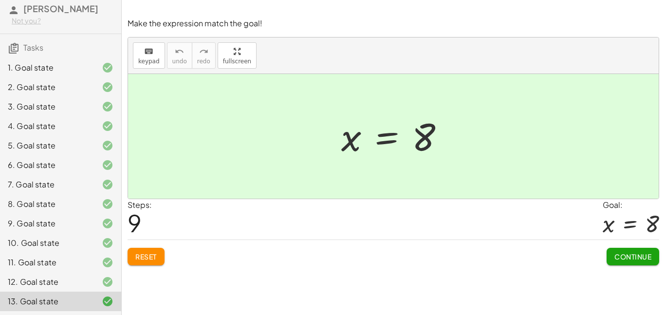
click at [629, 258] on span "Continue" at bounding box center [632, 256] width 37 height 9
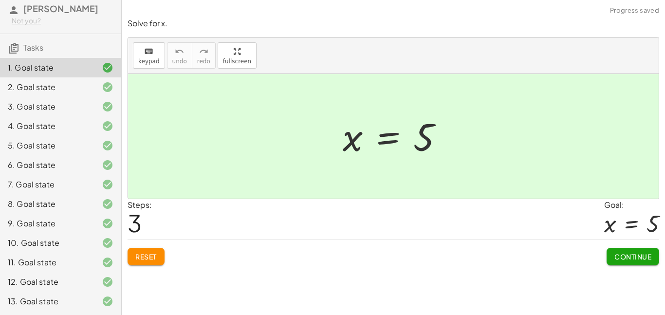
click at [58, 17] on div "Not you?" at bounding box center [63, 21] width 102 height 10
click at [65, 18] on div "Not you?" at bounding box center [63, 21] width 102 height 10
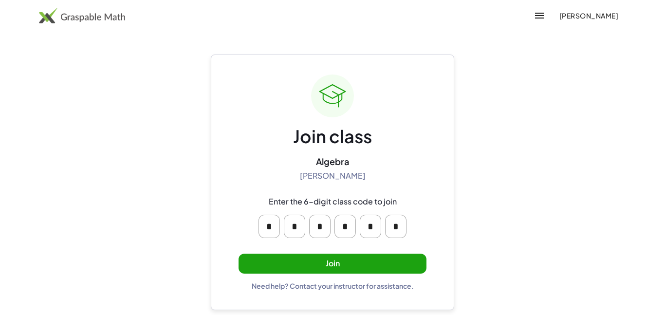
click at [363, 258] on button "Join" at bounding box center [333, 264] width 188 height 20
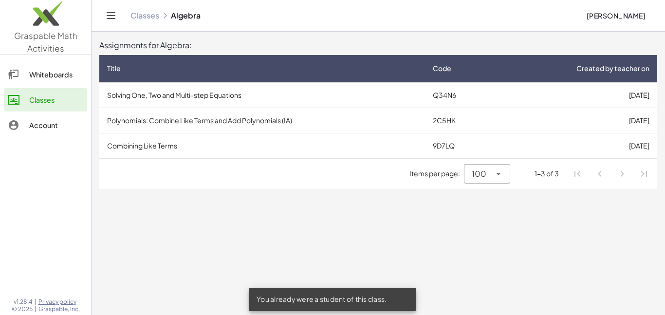
click at [153, 115] on td "Polynomials: Combine Like Terms and Add Polynomials (IA)" at bounding box center [262, 120] width 326 height 25
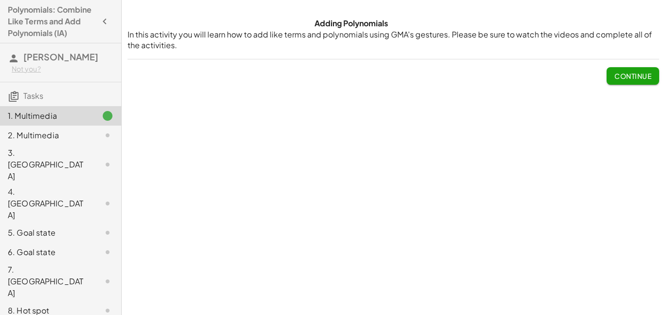
click at [153, 115] on div "Adding Polynomials In this activity you will learn how to add like terms and po…" at bounding box center [393, 157] width 543 height 315
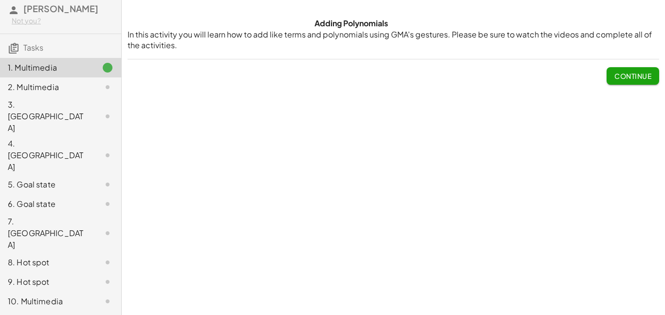
click at [618, 81] on button "Continue" at bounding box center [633, 76] width 53 height 18
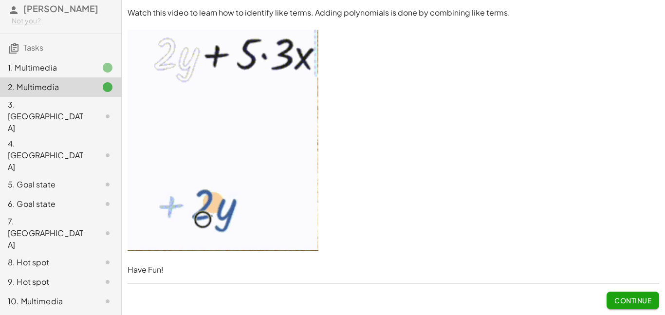
click at [77, 109] on div "3. [GEOGRAPHIC_DATA]" at bounding box center [47, 116] width 78 height 35
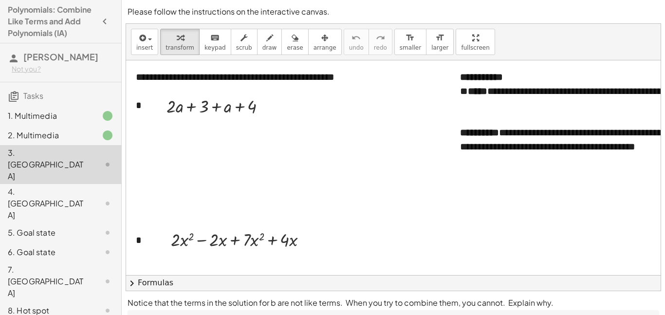
click at [42, 305] on div "8. Hot spot" at bounding box center [47, 311] width 78 height 12
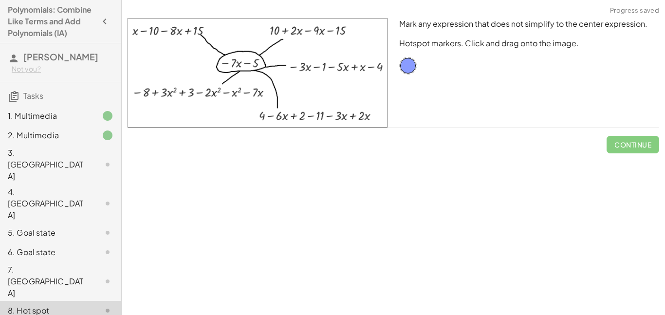
click at [41, 242] on div "4. [GEOGRAPHIC_DATA]" at bounding box center [60, 251] width 121 height 19
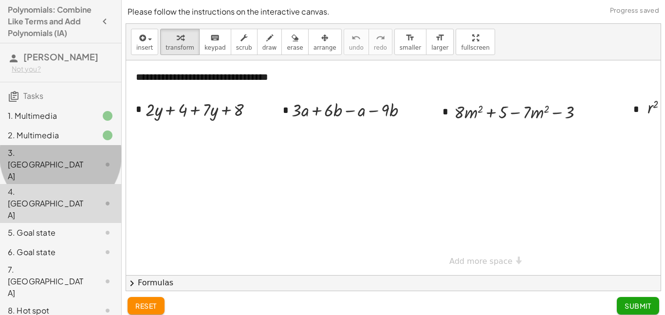
click at [51, 223] on div "3. [GEOGRAPHIC_DATA]" at bounding box center [60, 232] width 121 height 19
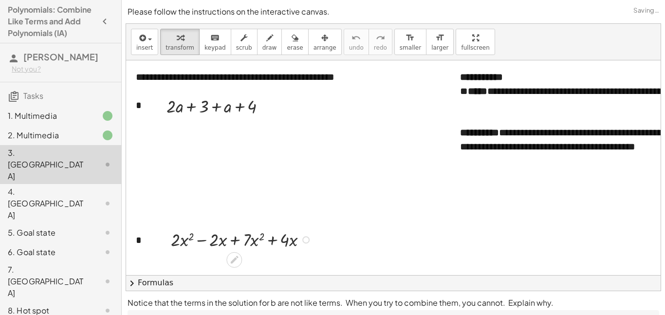
click at [190, 240] on div at bounding box center [243, 239] width 154 height 24
click at [200, 241] on div at bounding box center [243, 239] width 154 height 24
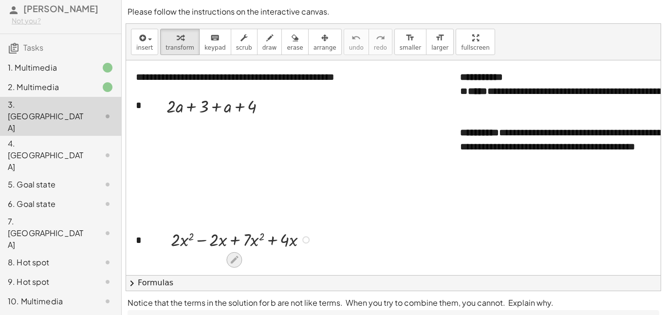
click at [230, 259] on icon at bounding box center [234, 260] width 10 height 10
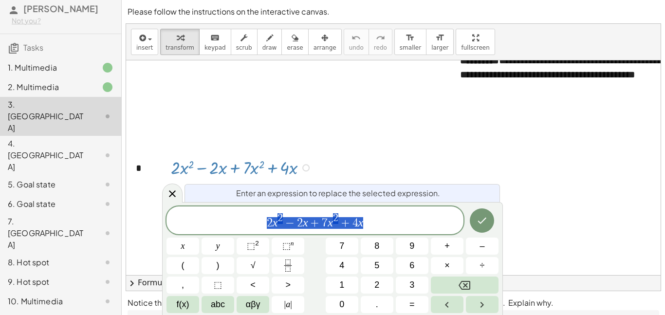
scroll to position [73, 0]
click at [171, 200] on div at bounding box center [172, 193] width 20 height 19
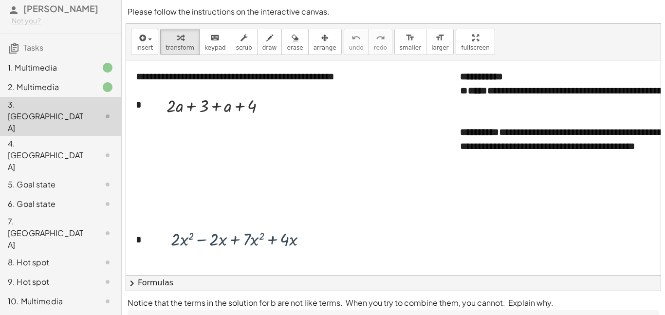
scroll to position [0, 0]
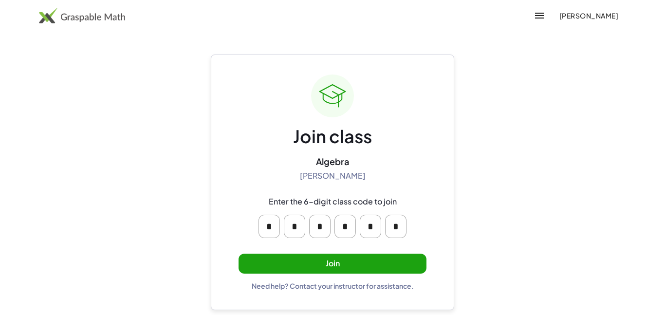
click at [324, 262] on button "Join" at bounding box center [333, 264] width 188 height 20
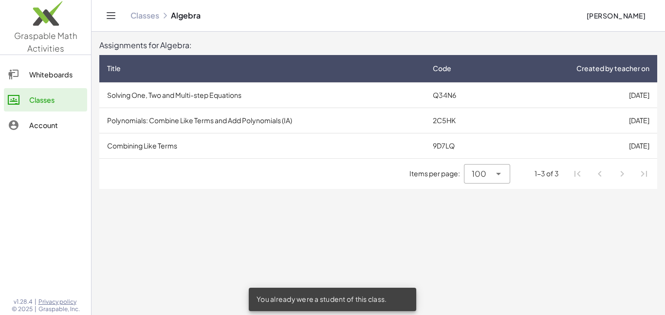
click at [152, 144] on td "Combining Like Terms" at bounding box center [262, 145] width 326 height 25
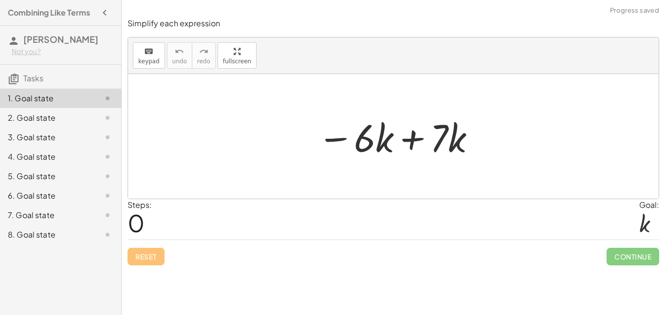
click at [416, 137] on div at bounding box center [397, 136] width 169 height 50
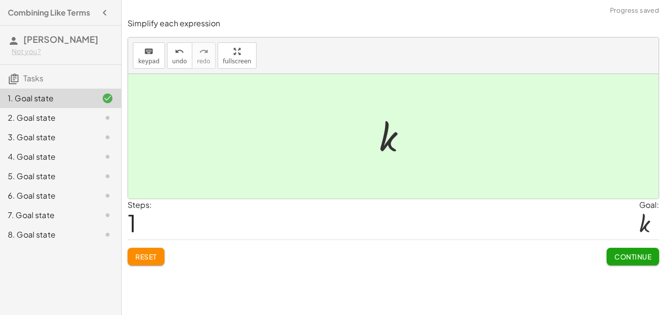
click at [638, 253] on span "Continue" at bounding box center [632, 256] width 37 height 9
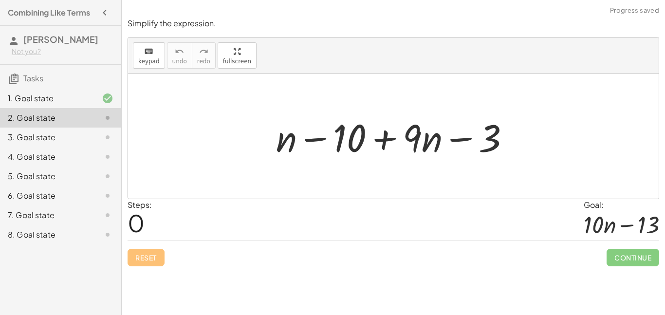
click at [457, 139] on div at bounding box center [397, 136] width 252 height 50
click at [385, 140] on div at bounding box center [397, 136] width 252 height 50
click at [324, 139] on div at bounding box center [397, 136] width 252 height 50
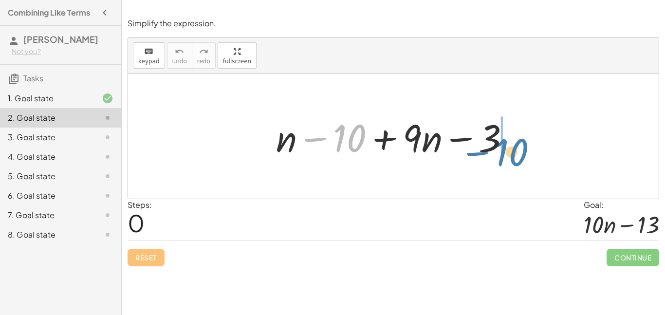
drag, startPoint x: 334, startPoint y: 139, endPoint x: 496, endPoint y: 153, distance: 162.2
click at [496, 153] on div at bounding box center [397, 136] width 252 height 50
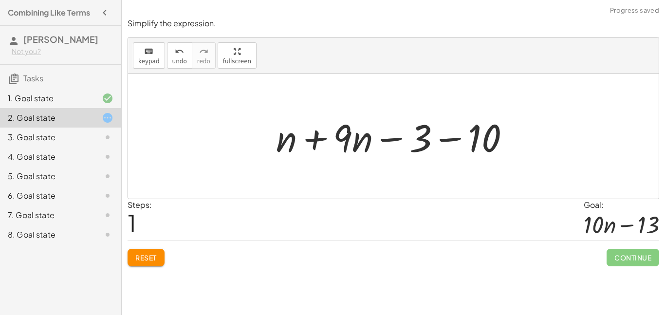
click at [468, 141] on div at bounding box center [397, 136] width 252 height 50
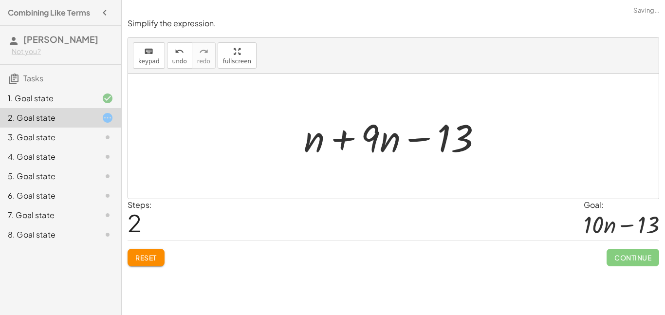
click at [428, 139] on div at bounding box center [397, 136] width 196 height 50
drag, startPoint x: 314, startPoint y: 139, endPoint x: 411, endPoint y: 149, distance: 98.4
click at [411, 149] on div at bounding box center [397, 136] width 196 height 50
click at [387, 144] on div at bounding box center [397, 136] width 196 height 50
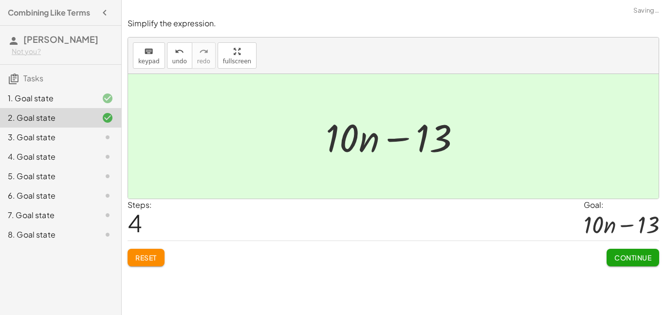
click at [400, 140] on div at bounding box center [397, 136] width 152 height 50
click at [602, 258] on div "Reset Continue" at bounding box center [394, 253] width 532 height 26
click at [619, 259] on span "Continue" at bounding box center [632, 257] width 37 height 9
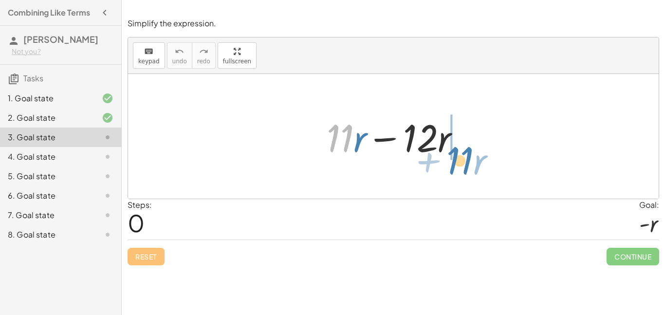
drag, startPoint x: 345, startPoint y: 140, endPoint x: 472, endPoint y: 166, distance: 130.1
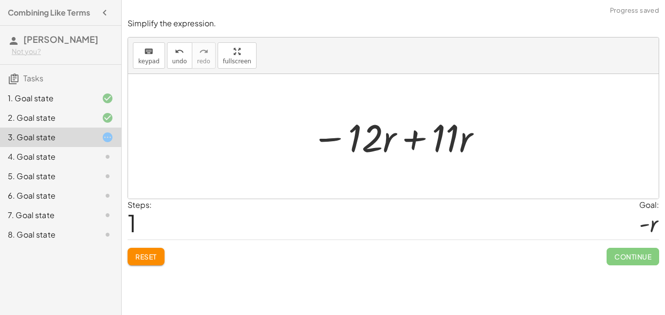
click at [421, 141] on div at bounding box center [397, 136] width 181 height 50
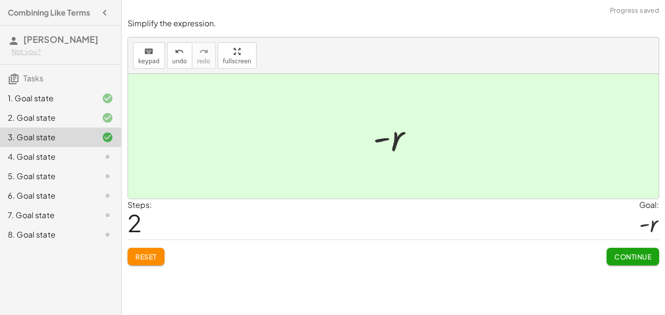
click at [626, 255] on span "Continue" at bounding box center [632, 256] width 37 height 9
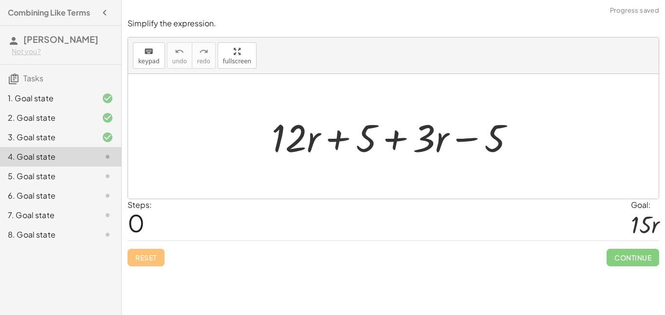
click at [322, 144] on div at bounding box center [397, 136] width 260 height 50
click at [335, 145] on div at bounding box center [397, 136] width 260 height 50
click at [390, 144] on div at bounding box center [397, 136] width 260 height 50
click at [465, 138] on div at bounding box center [397, 136] width 260 height 50
drag, startPoint x: 341, startPoint y: 136, endPoint x: 510, endPoint y: 168, distance: 172.3
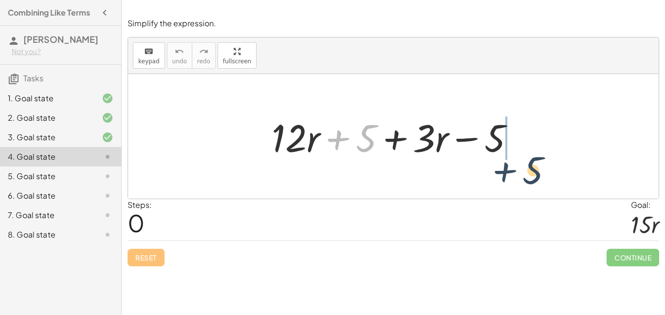
click at [510, 168] on div "+ 5 + · 12 · r + 5 + · 3 · r − 5" at bounding box center [393, 136] width 531 height 125
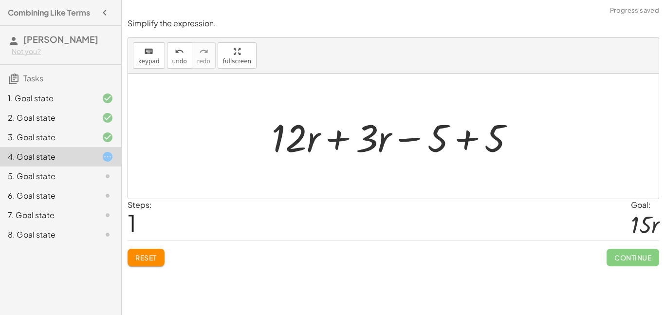
click at [474, 136] on div at bounding box center [397, 136] width 260 height 50
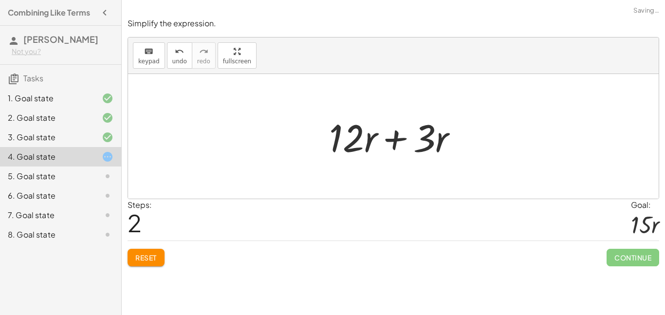
click at [395, 141] on div at bounding box center [397, 136] width 146 height 50
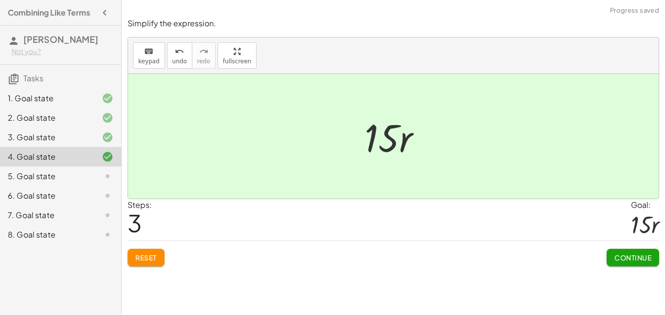
click at [636, 249] on button "Continue" at bounding box center [633, 258] width 53 height 18
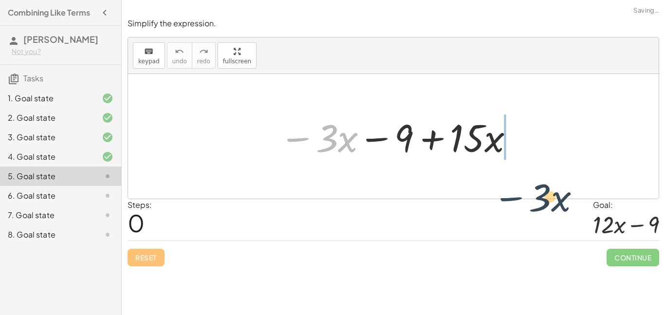
drag, startPoint x: 293, startPoint y: 137, endPoint x: 508, endPoint y: 195, distance: 223.0
click at [508, 195] on div "− · 3 · x − · 3 · x − 9 + · 15 · x" at bounding box center [393, 136] width 531 height 125
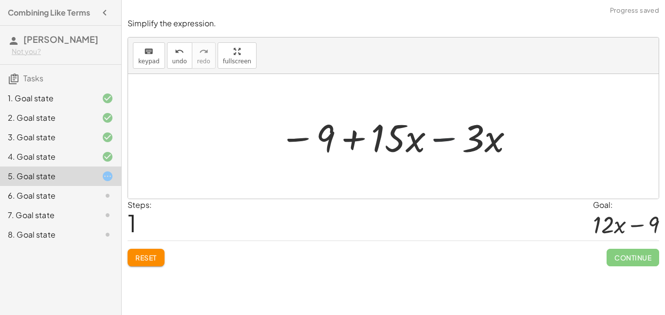
click at [442, 134] on div at bounding box center [397, 136] width 245 height 50
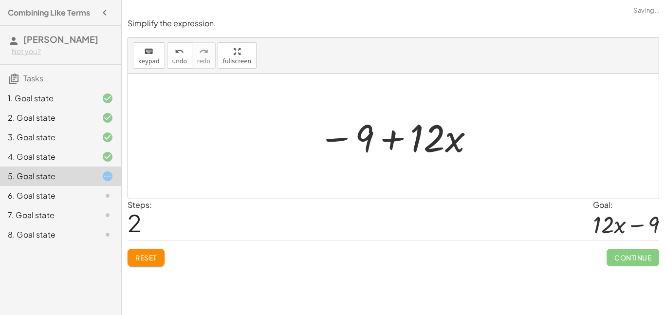
click at [390, 142] on div at bounding box center [397, 136] width 167 height 50
drag, startPoint x: 347, startPoint y: 134, endPoint x: 479, endPoint y: 156, distance: 133.7
click at [479, 156] on div at bounding box center [397, 136] width 167 height 50
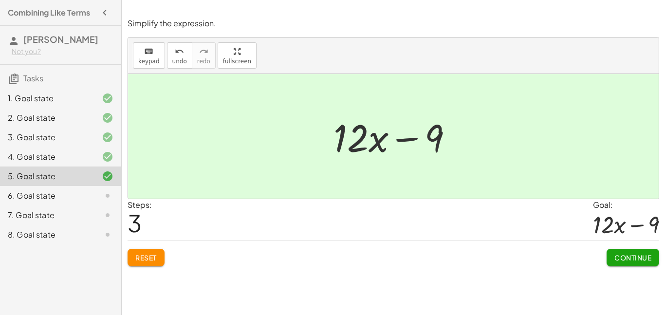
click at [632, 256] on span "Continue" at bounding box center [632, 257] width 37 height 9
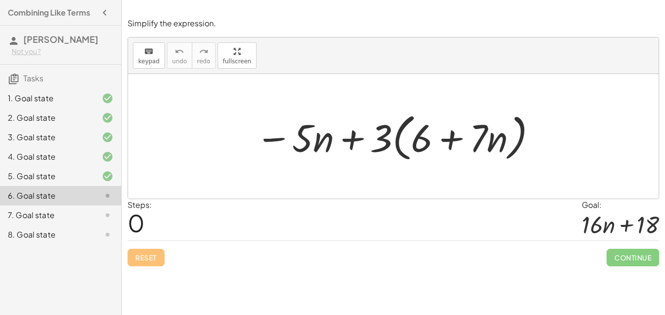
click at [443, 141] on div at bounding box center [397, 137] width 292 height 56
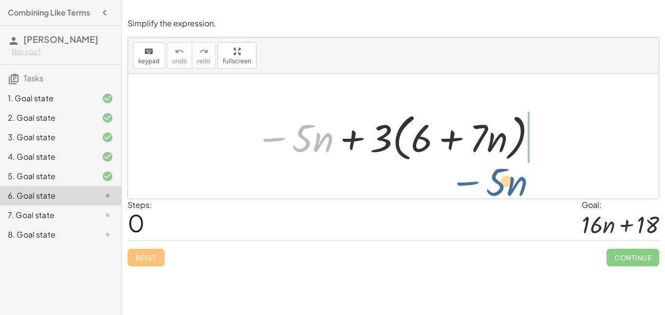
drag, startPoint x: 277, startPoint y: 138, endPoint x: 472, endPoint y: 181, distance: 199.0
click at [472, 181] on div "− · 5 · n − · 5 · n + · 3 · ( + 6 + · 7 · n )" at bounding box center [393, 136] width 531 height 125
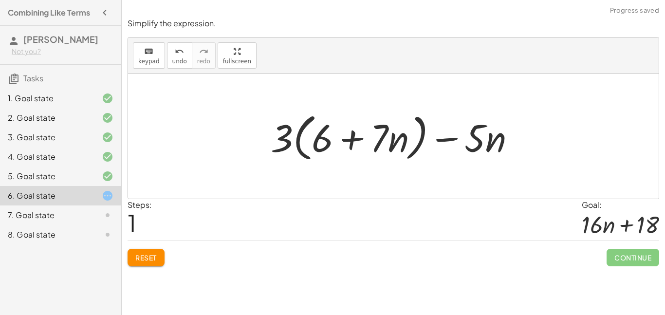
click at [453, 143] on div at bounding box center [397, 137] width 262 height 56
drag, startPoint x: 474, startPoint y: 141, endPoint x: 423, endPoint y: 149, distance: 51.9
click at [423, 149] on div at bounding box center [397, 137] width 262 height 56
drag, startPoint x: 444, startPoint y: 140, endPoint x: 403, endPoint y: 143, distance: 41.9
click at [403, 143] on div at bounding box center [397, 137] width 262 height 56
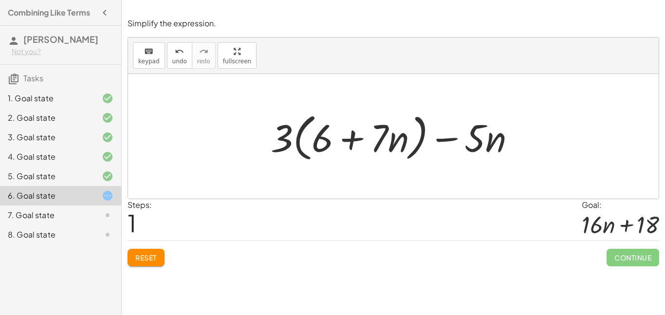
click at [146, 259] on span "Reset" at bounding box center [145, 257] width 21 height 9
click at [146, 259] on div "Reset Continue" at bounding box center [394, 253] width 532 height 26
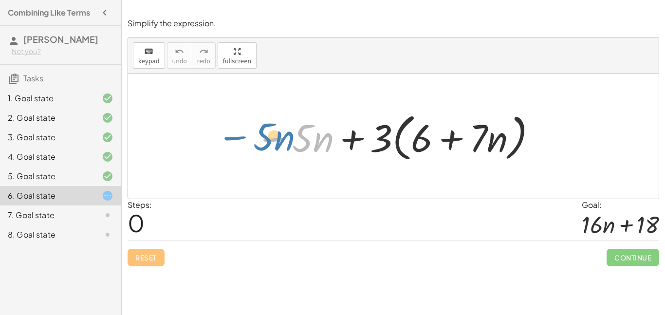
drag, startPoint x: 277, startPoint y: 139, endPoint x: 242, endPoint y: 139, distance: 35.0
click at [242, 139] on div "− · 5 · n − · 5 · n + · 3 · ( + 6 + · 7 · n )" at bounding box center [393, 136] width 304 height 61
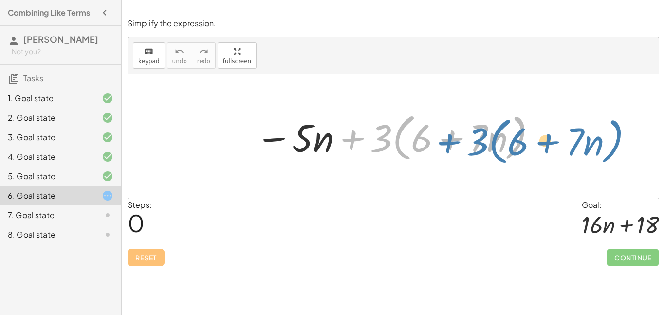
drag, startPoint x: 351, startPoint y: 142, endPoint x: 439, endPoint y: 152, distance: 88.2
click at [439, 152] on div at bounding box center [397, 137] width 292 height 56
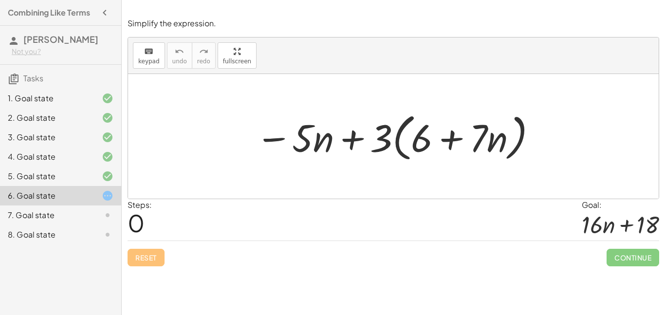
click at [395, 134] on div at bounding box center [397, 137] width 292 height 56
click at [347, 142] on div at bounding box center [397, 137] width 292 height 56
click at [392, 138] on div at bounding box center [397, 137] width 292 height 56
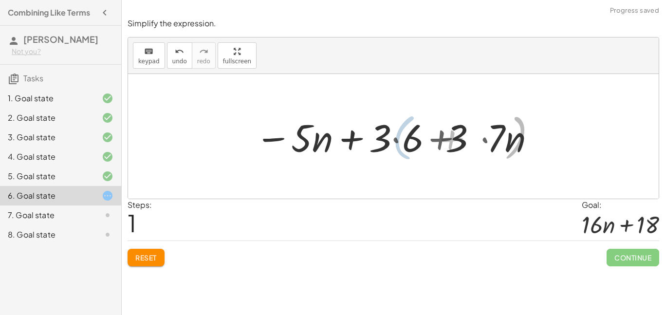
click at [392, 138] on div at bounding box center [397, 136] width 295 height 50
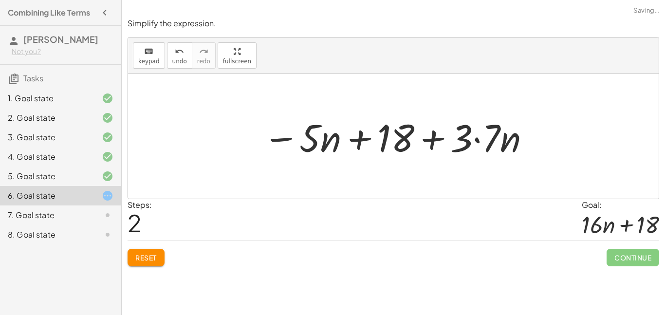
click at [436, 142] on div at bounding box center [397, 136] width 278 height 50
click at [472, 143] on div at bounding box center [397, 136] width 278 height 50
click at [352, 140] on div at bounding box center [397, 136] width 278 height 50
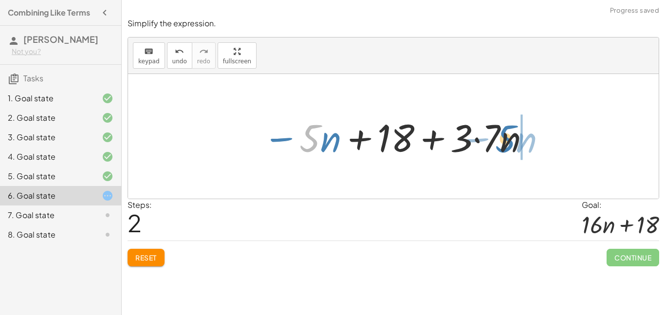
drag, startPoint x: 312, startPoint y: 145, endPoint x: 527, endPoint y: 140, distance: 214.7
click at [527, 140] on div at bounding box center [397, 136] width 278 height 50
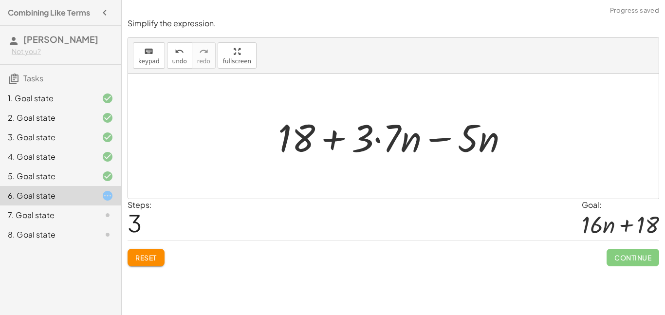
click at [446, 137] on div at bounding box center [397, 136] width 248 height 50
click at [380, 142] on div at bounding box center [397, 136] width 248 height 50
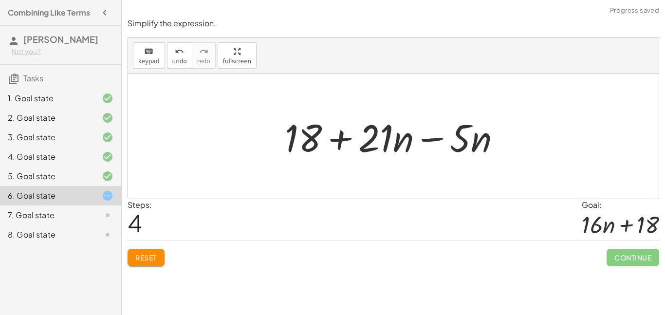
click at [430, 138] on div at bounding box center [397, 136] width 234 height 50
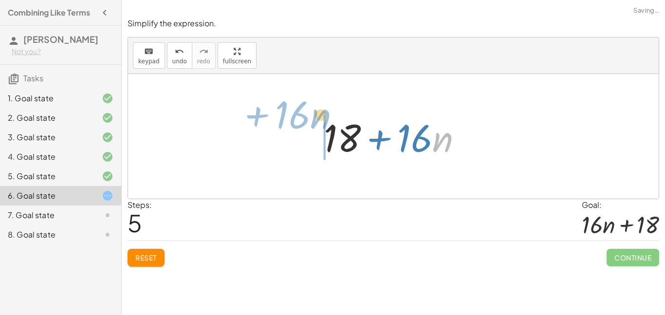
drag, startPoint x: 433, startPoint y: 143, endPoint x: 309, endPoint y: 119, distance: 126.3
click at [309, 119] on div "− · 5 · n + · 3 · ( + 6 + · 7 · n ) − · 5 · n + · 3 · 6 + · 3 · 7 · n − · 5 · n…" at bounding box center [393, 136] width 168 height 55
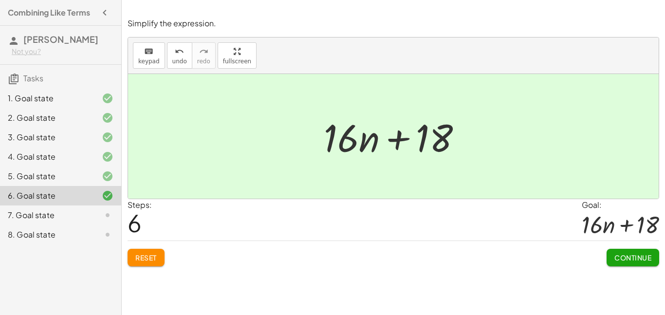
click at [636, 256] on span "Continue" at bounding box center [632, 257] width 37 height 9
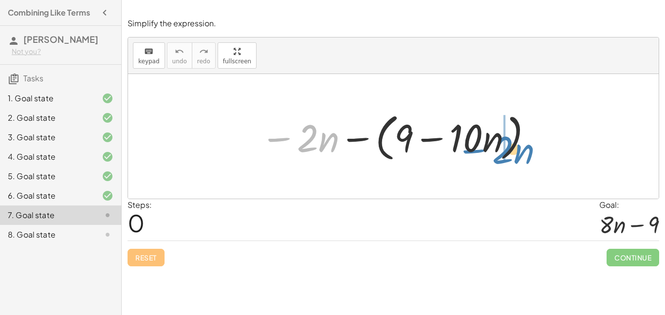
drag, startPoint x: 283, startPoint y: 139, endPoint x: 474, endPoint y: 151, distance: 191.7
click at [474, 151] on div at bounding box center [397, 137] width 283 height 56
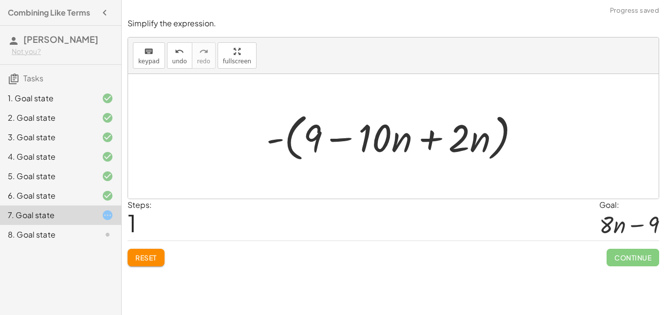
click at [434, 135] on div at bounding box center [396, 137] width 271 height 56
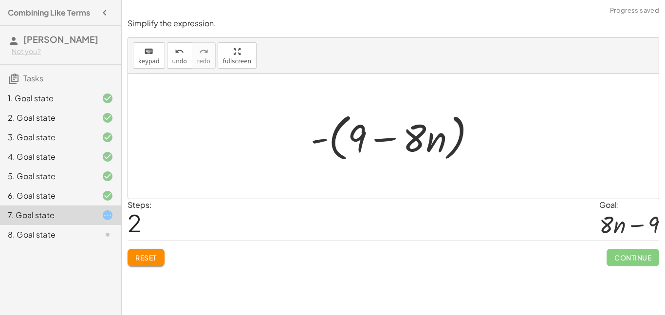
click at [323, 142] on div at bounding box center [397, 137] width 183 height 56
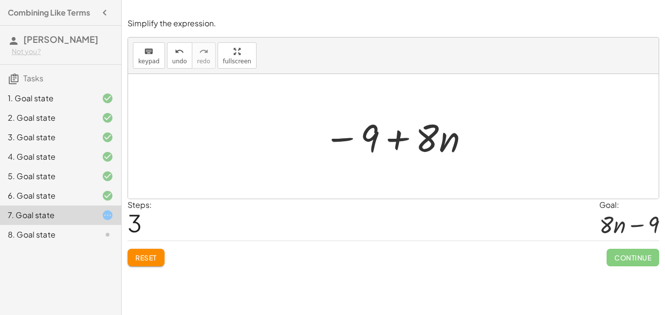
click at [398, 137] on div at bounding box center [397, 136] width 156 height 50
drag, startPoint x: 349, startPoint y: 137, endPoint x: 503, endPoint y: 149, distance: 154.3
click at [503, 149] on div "− · 2 · n − ( + 9 − · 10 · n ) - ( + 9 − · 10 · n + · 2 · n ) - ( + 9 − · 8 · n…" at bounding box center [393, 136] width 531 height 125
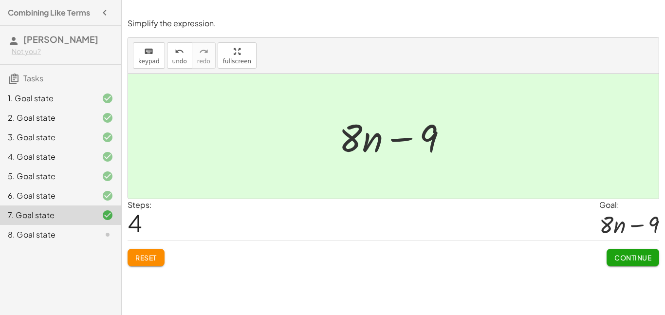
click at [620, 258] on span "Continue" at bounding box center [632, 257] width 37 height 9
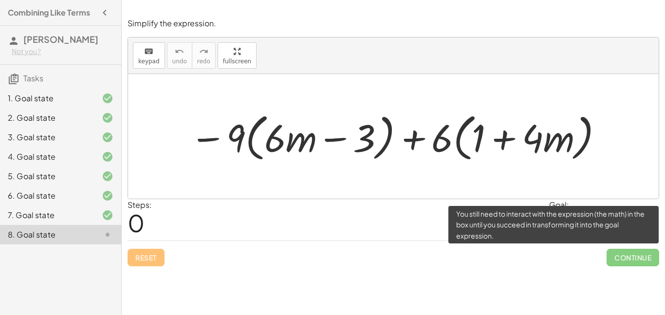
click at [620, 258] on span "Continue" at bounding box center [633, 258] width 53 height 18
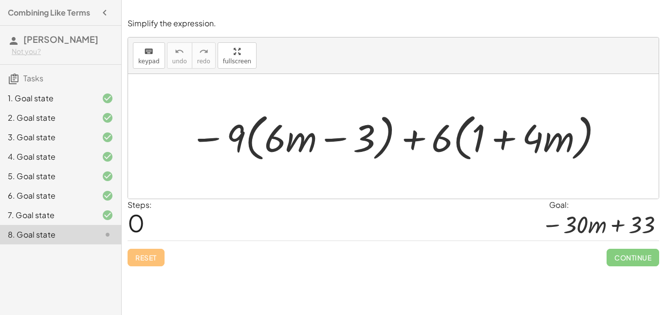
click at [412, 145] on div at bounding box center [397, 137] width 424 height 56
drag, startPoint x: 239, startPoint y: 120, endPoint x: 393, endPoint y: 138, distance: 155.4
click at [393, 138] on div at bounding box center [397, 137] width 424 height 56
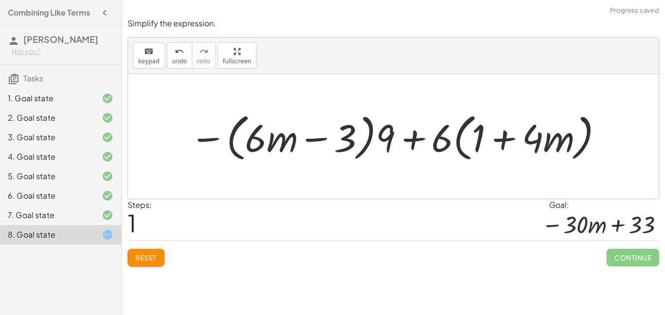
click at [416, 137] on div at bounding box center [397, 137] width 424 height 56
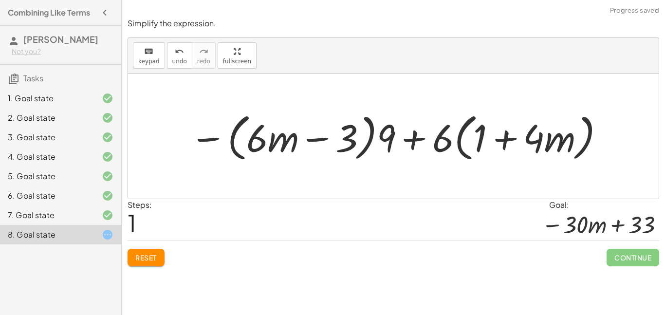
click at [416, 137] on div at bounding box center [397, 137] width 424 height 56
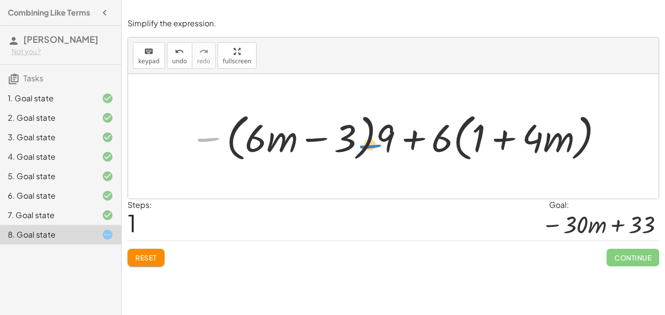
drag, startPoint x: 208, startPoint y: 141, endPoint x: 369, endPoint y: 147, distance: 161.7
click at [369, 147] on div at bounding box center [397, 137] width 424 height 56
click at [152, 259] on span "Reset" at bounding box center [145, 257] width 21 height 9
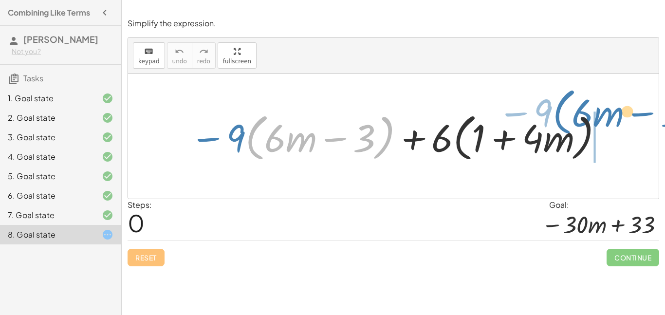
drag, startPoint x: 249, startPoint y: 147, endPoint x: 567, endPoint y: 123, distance: 318.3
click at [567, 123] on div at bounding box center [397, 137] width 424 height 56
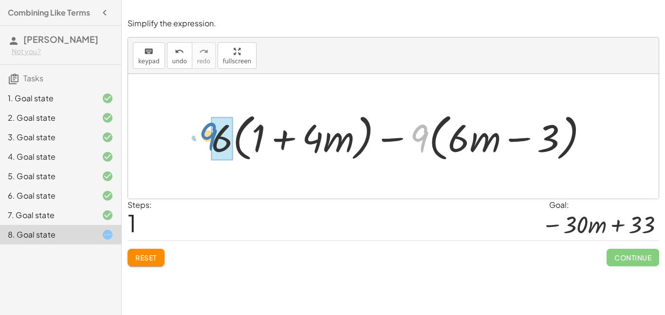
drag, startPoint x: 425, startPoint y: 136, endPoint x: 214, endPoint y: 134, distance: 211.3
click at [214, 134] on div at bounding box center [403, 137] width 394 height 56
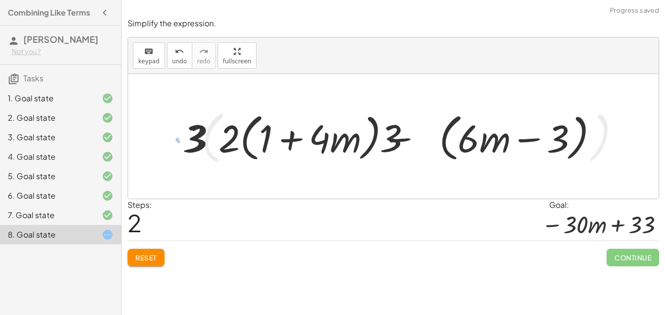
click at [214, 134] on div at bounding box center [403, 137] width 458 height 62
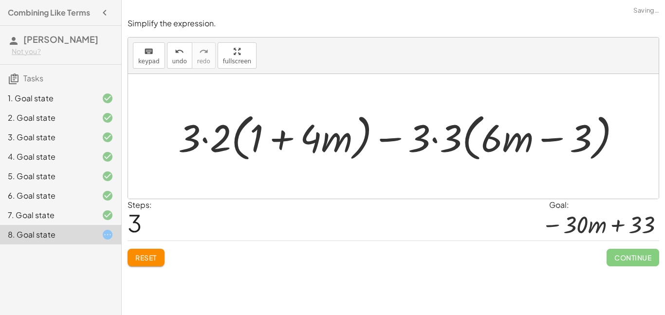
click at [432, 138] on div at bounding box center [403, 137] width 460 height 56
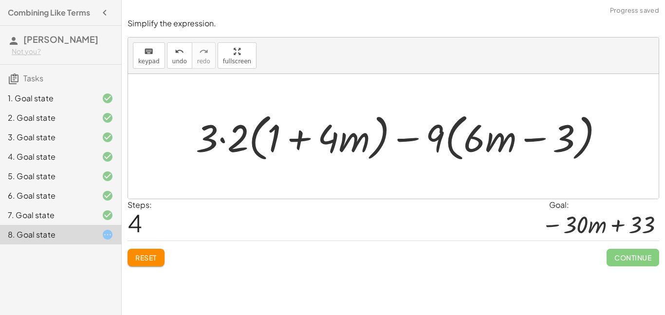
click at [219, 141] on div at bounding box center [403, 137] width 425 height 56
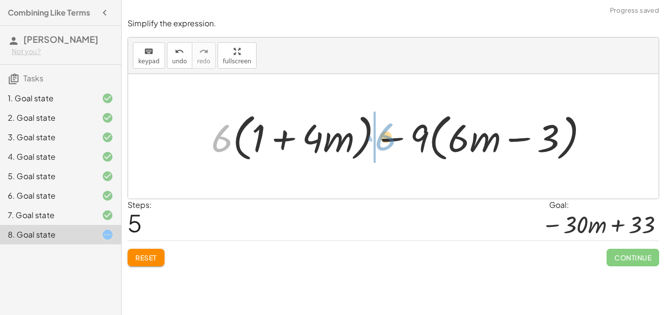
drag, startPoint x: 220, startPoint y: 142, endPoint x: 382, endPoint y: 141, distance: 162.6
click at [382, 141] on div at bounding box center [403, 137] width 394 height 56
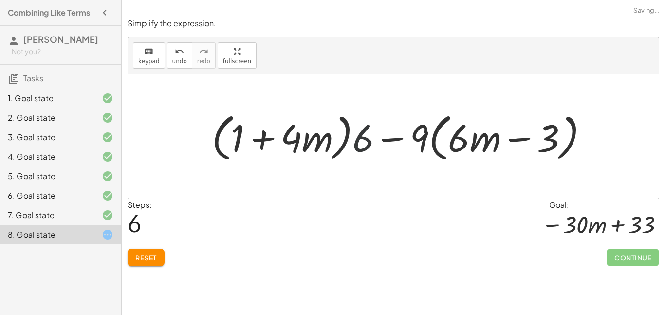
click at [390, 142] on div at bounding box center [403, 137] width 394 height 56
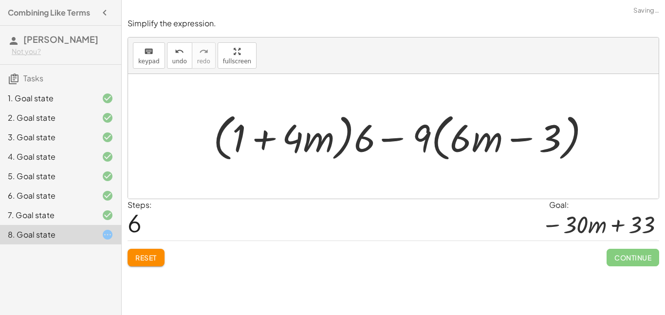
click at [390, 142] on div at bounding box center [403, 137] width 394 height 56
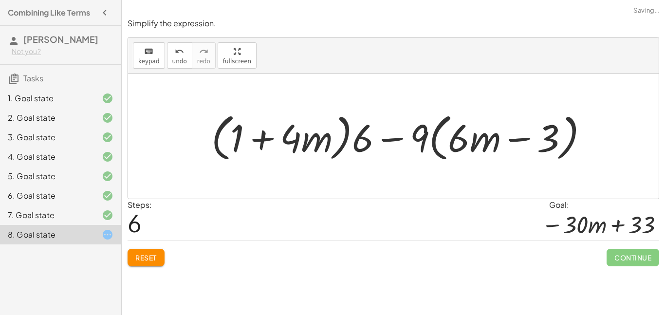
click at [400, 140] on div at bounding box center [403, 137] width 394 height 56
click at [387, 132] on div at bounding box center [403, 137] width 394 height 56
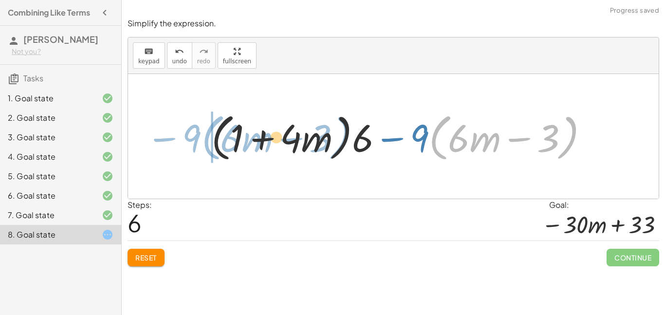
drag, startPoint x: 430, startPoint y: 139, endPoint x: 203, endPoint y: 139, distance: 227.8
click at [203, 139] on div "− · 9 · ( + · 6 · m − 3 ) + · 6 · ( + 1 + · 4 · m ) + · 6 · ( + 1 + · 4 · m ) −…" at bounding box center [400, 136] width 406 height 61
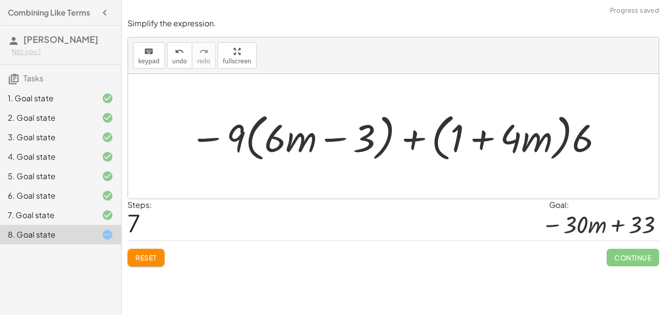
click at [413, 144] on div at bounding box center [397, 137] width 424 height 56
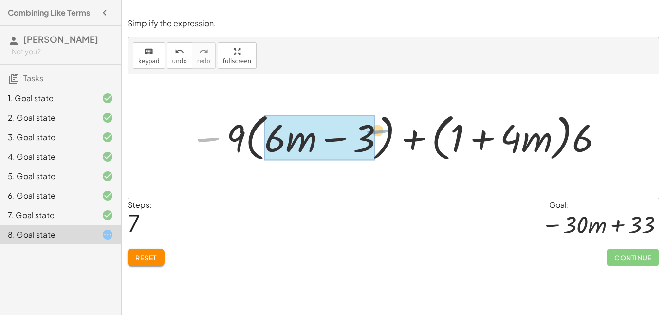
drag, startPoint x: 210, startPoint y: 141, endPoint x: 379, endPoint y: 133, distance: 169.6
click at [379, 133] on div at bounding box center [397, 137] width 424 height 56
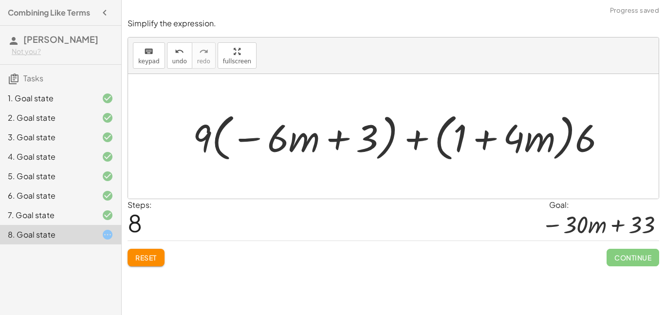
click at [338, 140] on div at bounding box center [403, 137] width 431 height 56
click at [142, 263] on button "Reset" at bounding box center [146, 258] width 37 height 18
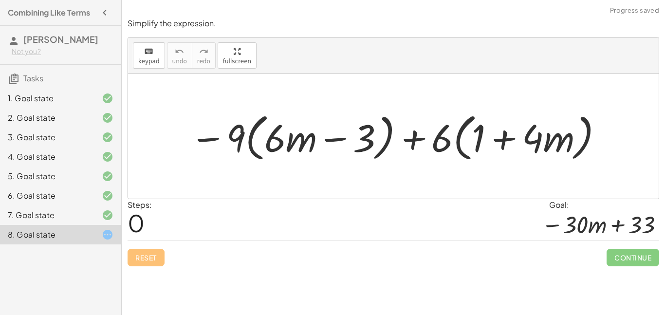
click at [142, 263] on div "Reset Continue" at bounding box center [394, 253] width 532 height 26
click at [277, 147] on div at bounding box center [397, 137] width 424 height 56
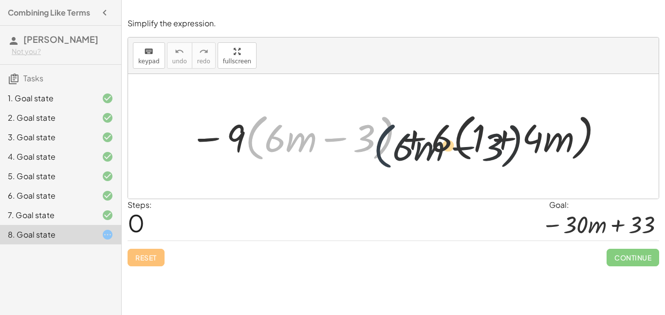
drag, startPoint x: 252, startPoint y: 146, endPoint x: 404, endPoint y: 156, distance: 152.7
click at [404, 156] on div at bounding box center [397, 137] width 424 height 56
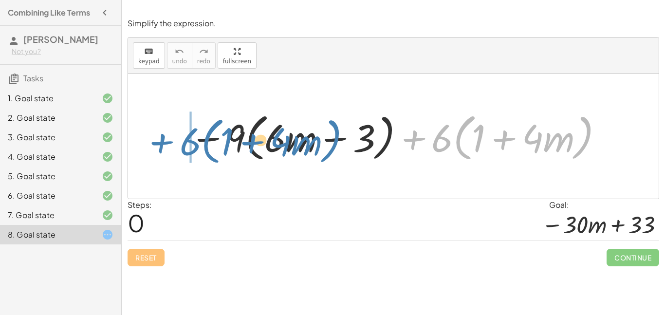
drag, startPoint x: 416, startPoint y: 148, endPoint x: 173, endPoint y: 151, distance: 242.4
click at [173, 151] on div "+ · 6 · ( + 1 + · 4 · m ) − · 9 · ( + · 6 · m − 3 ) + · 6 · ( + 1 + · 4 · m )" at bounding box center [393, 136] width 531 height 125
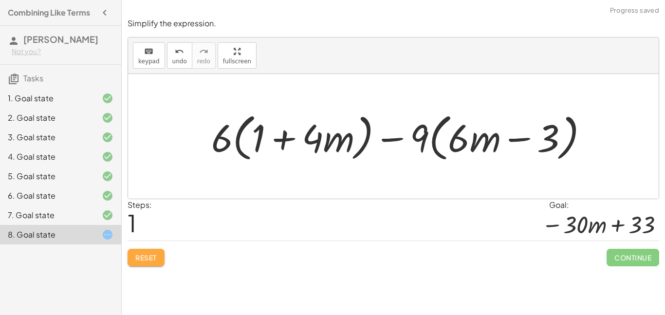
click at [142, 258] on span "Reset" at bounding box center [145, 257] width 21 height 9
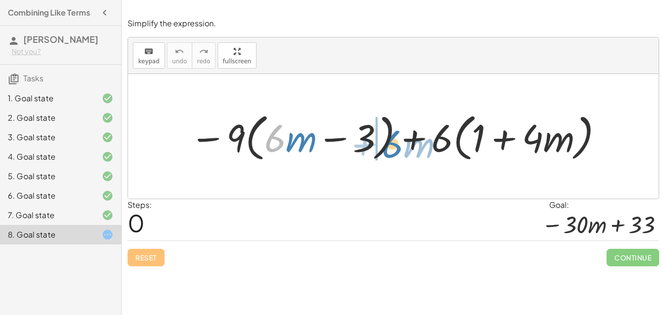
drag, startPoint x: 283, startPoint y: 141, endPoint x: 401, endPoint y: 146, distance: 117.9
click at [401, 146] on div at bounding box center [397, 137] width 424 height 56
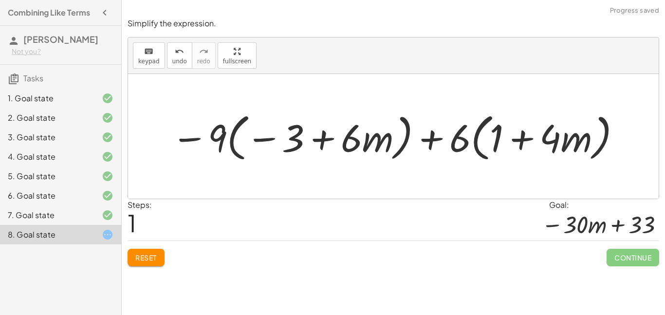
click at [323, 138] on div at bounding box center [396, 137] width 461 height 56
click at [162, 265] on button "Reset" at bounding box center [146, 258] width 37 height 18
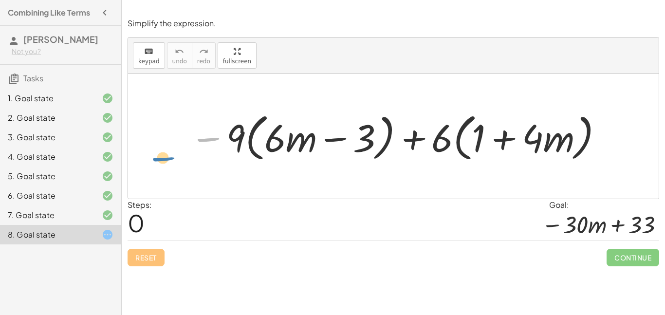
drag, startPoint x: 209, startPoint y: 138, endPoint x: 165, endPoint y: 156, distance: 48.0
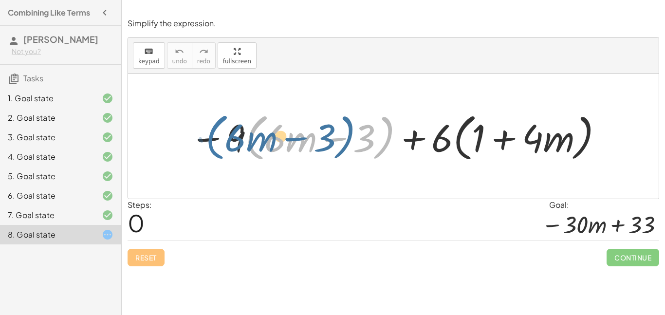
drag, startPoint x: 254, startPoint y: 143, endPoint x: 203, endPoint y: 142, distance: 51.6
click at [203, 142] on div at bounding box center [397, 137] width 424 height 56
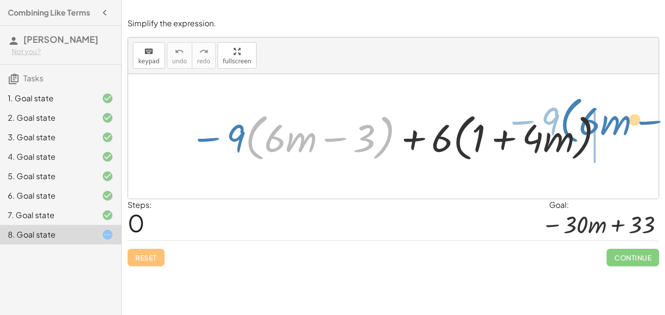
drag, startPoint x: 250, startPoint y: 139, endPoint x: 568, endPoint y: 123, distance: 318.3
click at [568, 123] on div at bounding box center [397, 137] width 424 height 56
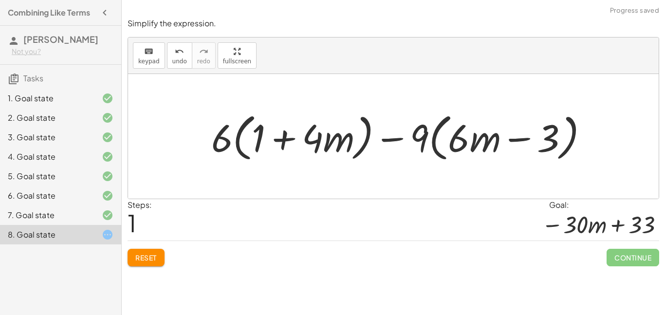
click at [443, 135] on div at bounding box center [403, 137] width 394 height 56
click at [147, 259] on span "Reset" at bounding box center [145, 257] width 21 height 9
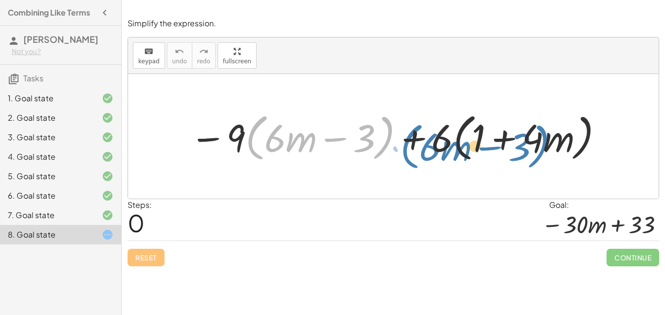
drag, startPoint x: 250, startPoint y: 134, endPoint x: 405, endPoint y: 147, distance: 155.3
click at [405, 147] on div at bounding box center [397, 137] width 424 height 56
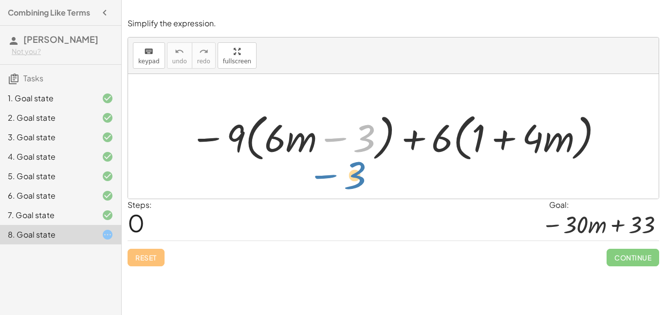
drag, startPoint x: 368, startPoint y: 145, endPoint x: 350, endPoint y: 155, distance: 21.0
click at [350, 155] on div at bounding box center [397, 137] width 424 height 56
drag, startPoint x: 265, startPoint y: 155, endPoint x: 275, endPoint y: 143, distance: 14.9
click at [275, 143] on div at bounding box center [397, 137] width 424 height 56
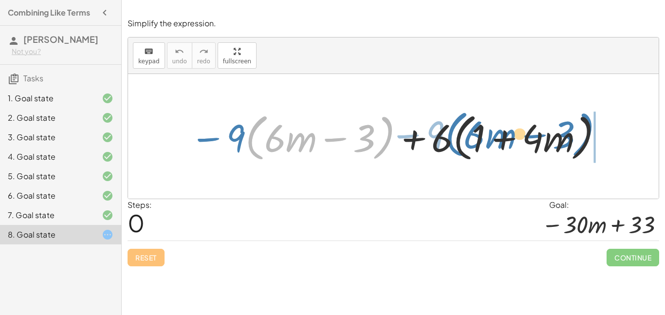
drag, startPoint x: 254, startPoint y: 148, endPoint x: 454, endPoint y: 145, distance: 200.1
click at [454, 145] on div at bounding box center [397, 137] width 424 height 56
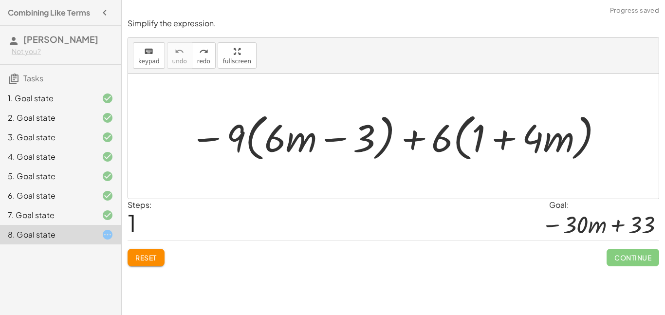
click at [134, 260] on button "Reset" at bounding box center [146, 258] width 37 height 18
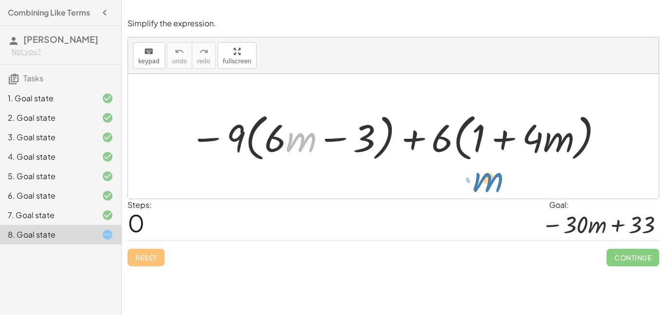
drag, startPoint x: 291, startPoint y: 141, endPoint x: 475, endPoint y: 182, distance: 188.5
click at [475, 182] on div "· m + · 6 − · 9 · ( + · 6 · m − 3 ) + · 6 · ( + 1 + · 4 · m )" at bounding box center [393, 136] width 531 height 125
drag, startPoint x: 307, startPoint y: 142, endPoint x: 506, endPoint y: 148, distance: 198.7
click at [506, 148] on div at bounding box center [397, 137] width 424 height 56
drag, startPoint x: 294, startPoint y: 140, endPoint x: 432, endPoint y: 110, distance: 141.0
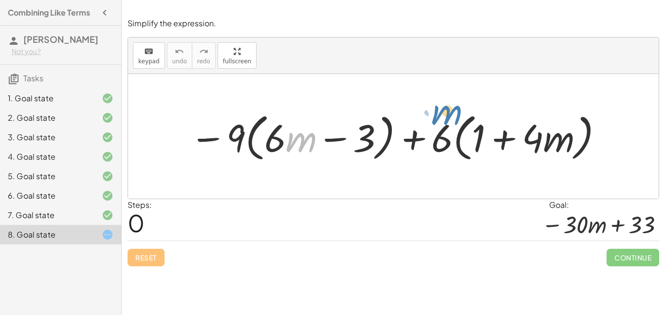
click at [432, 110] on div at bounding box center [397, 137] width 424 height 56
drag, startPoint x: 244, startPoint y: 137, endPoint x: 265, endPoint y: 147, distance: 23.1
click at [265, 147] on div at bounding box center [397, 137] width 424 height 56
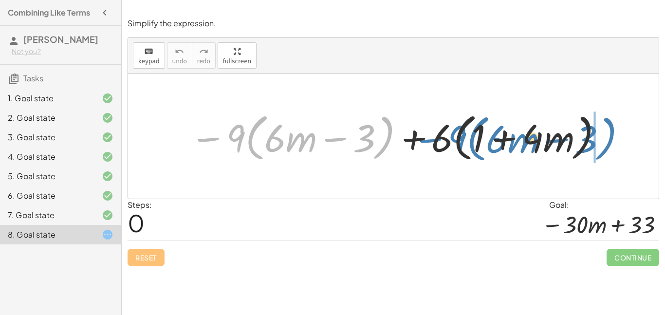
drag, startPoint x: 209, startPoint y: 143, endPoint x: 431, endPoint y: 144, distance: 222.0
click at [431, 144] on div at bounding box center [397, 137] width 424 height 56
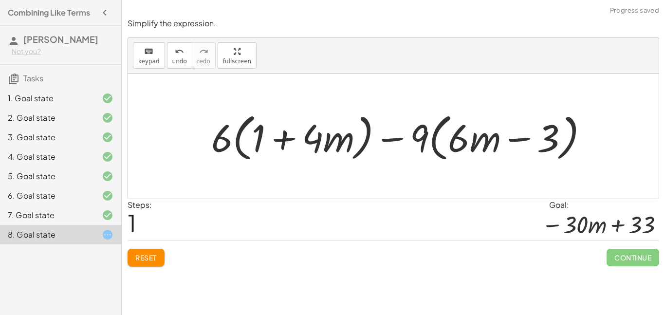
click at [413, 139] on div at bounding box center [403, 137] width 394 height 56
click at [434, 138] on div at bounding box center [403, 137] width 394 height 56
click at [384, 142] on div at bounding box center [403, 137] width 394 height 56
click at [205, 139] on div "− · 9 · ( + · 6 · m − 3 ) + · 6 · ( + 1 + · 4 · m ) − · 9 · ( + · 6 · m − 3 ) +…" at bounding box center [400, 136] width 406 height 61
click at [139, 260] on span "Reset" at bounding box center [145, 257] width 21 height 9
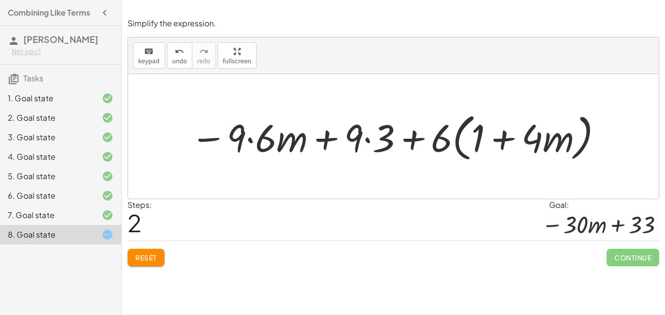
click at [247, 142] on div at bounding box center [396, 137] width 423 height 56
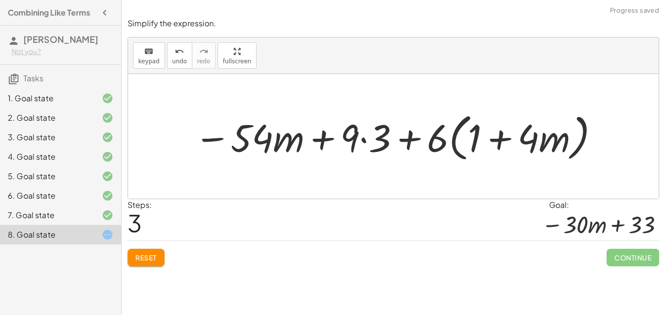
click at [367, 140] on div at bounding box center [397, 137] width 416 height 56
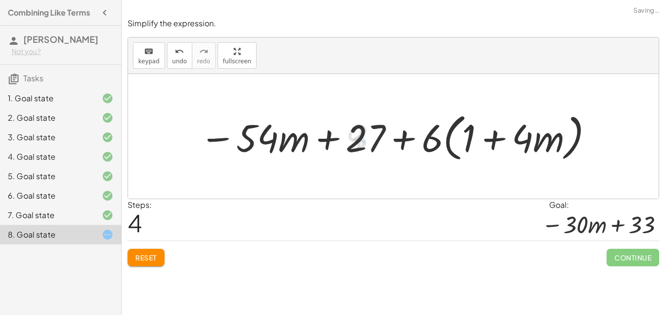
click at [399, 141] on div at bounding box center [397, 137] width 405 height 56
drag, startPoint x: 426, startPoint y: 147, endPoint x: 459, endPoint y: 146, distance: 33.1
click at [459, 146] on div at bounding box center [397, 137] width 405 height 56
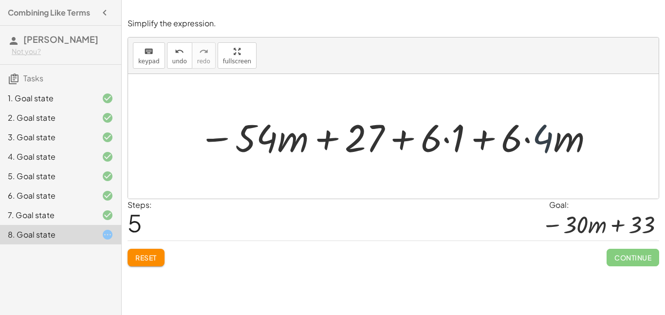
click at [536, 144] on div at bounding box center [397, 136] width 406 height 50
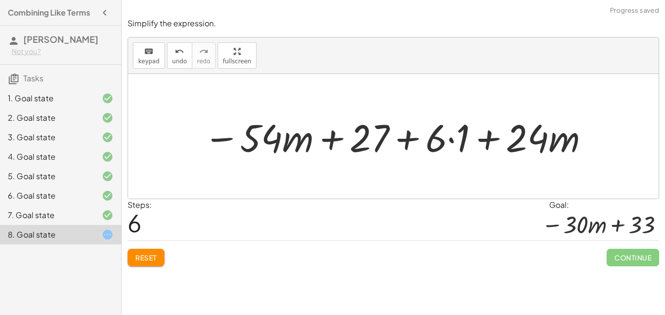
click at [491, 137] on div at bounding box center [397, 136] width 397 height 50
click at [401, 141] on div at bounding box center [397, 136] width 397 height 50
click at [454, 139] on div at bounding box center [397, 136] width 397 height 50
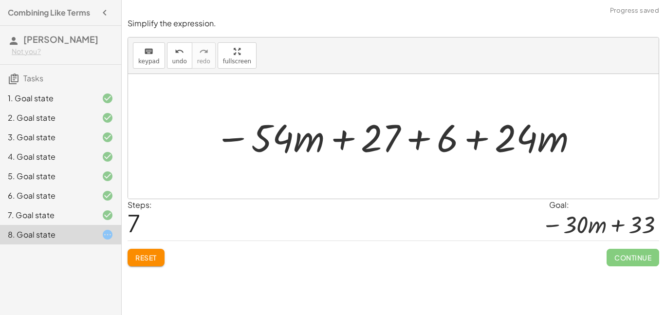
click at [420, 142] on div at bounding box center [397, 136] width 374 height 50
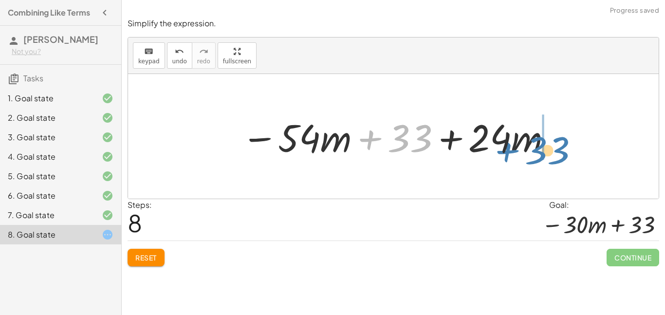
drag, startPoint x: 383, startPoint y: 141, endPoint x: 527, endPoint y: 150, distance: 143.9
click at [527, 150] on div at bounding box center [397, 136] width 321 height 50
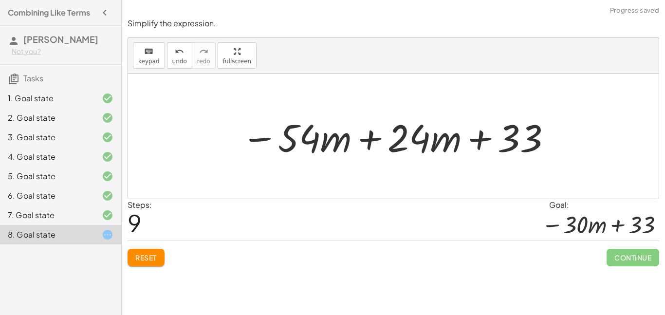
click at [365, 141] on div at bounding box center [397, 136] width 321 height 50
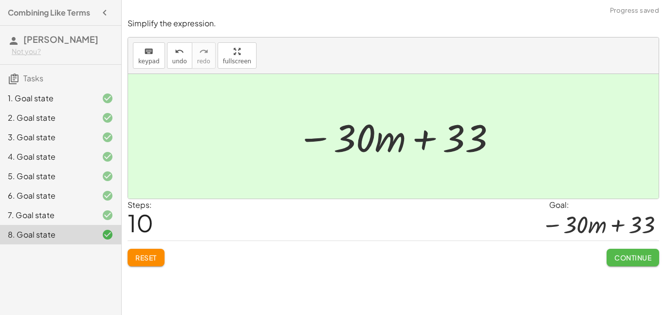
click at [630, 259] on span "Continue" at bounding box center [632, 257] width 37 height 9
